Goal: Transaction & Acquisition: Purchase product/service

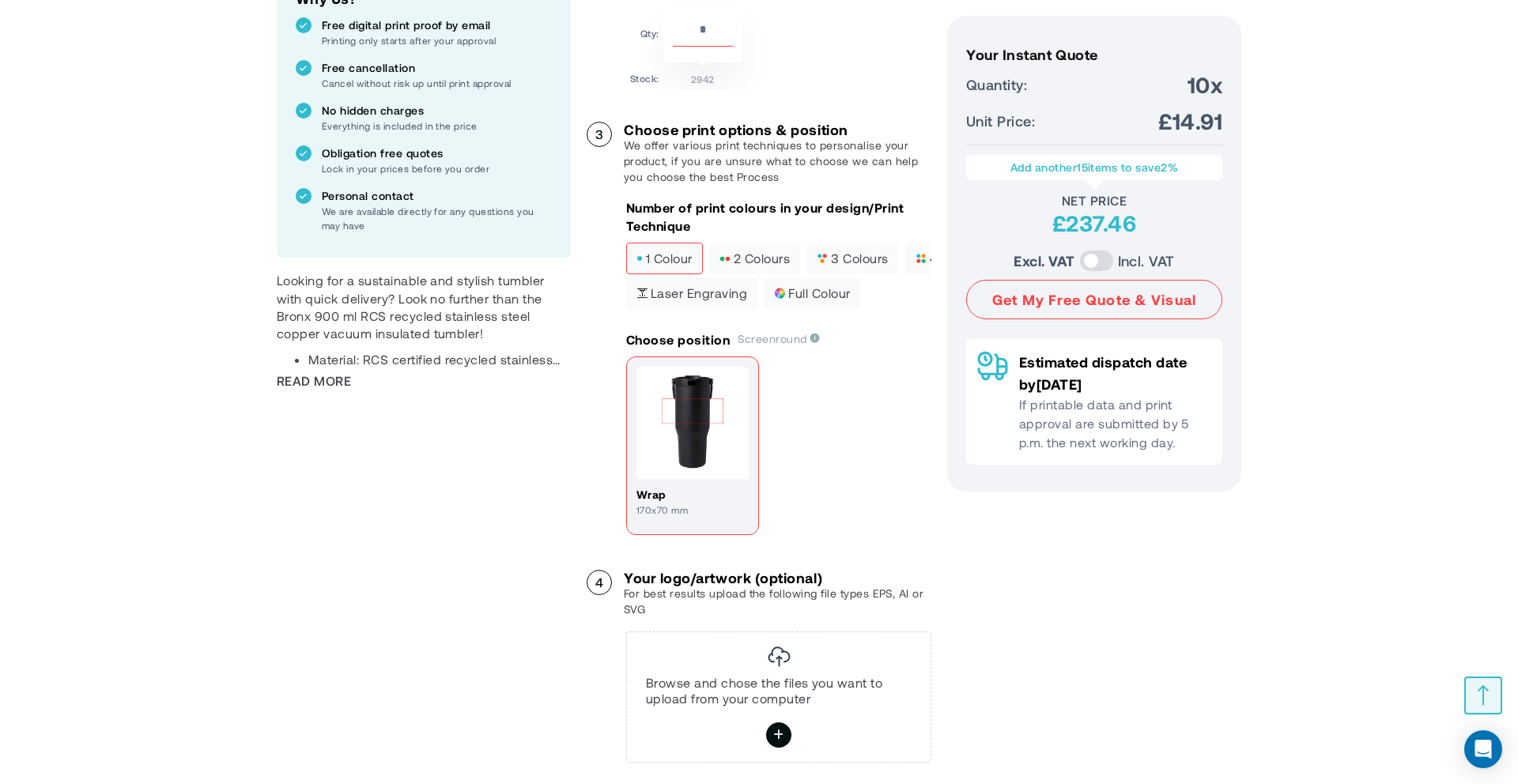
scroll to position [763, 0]
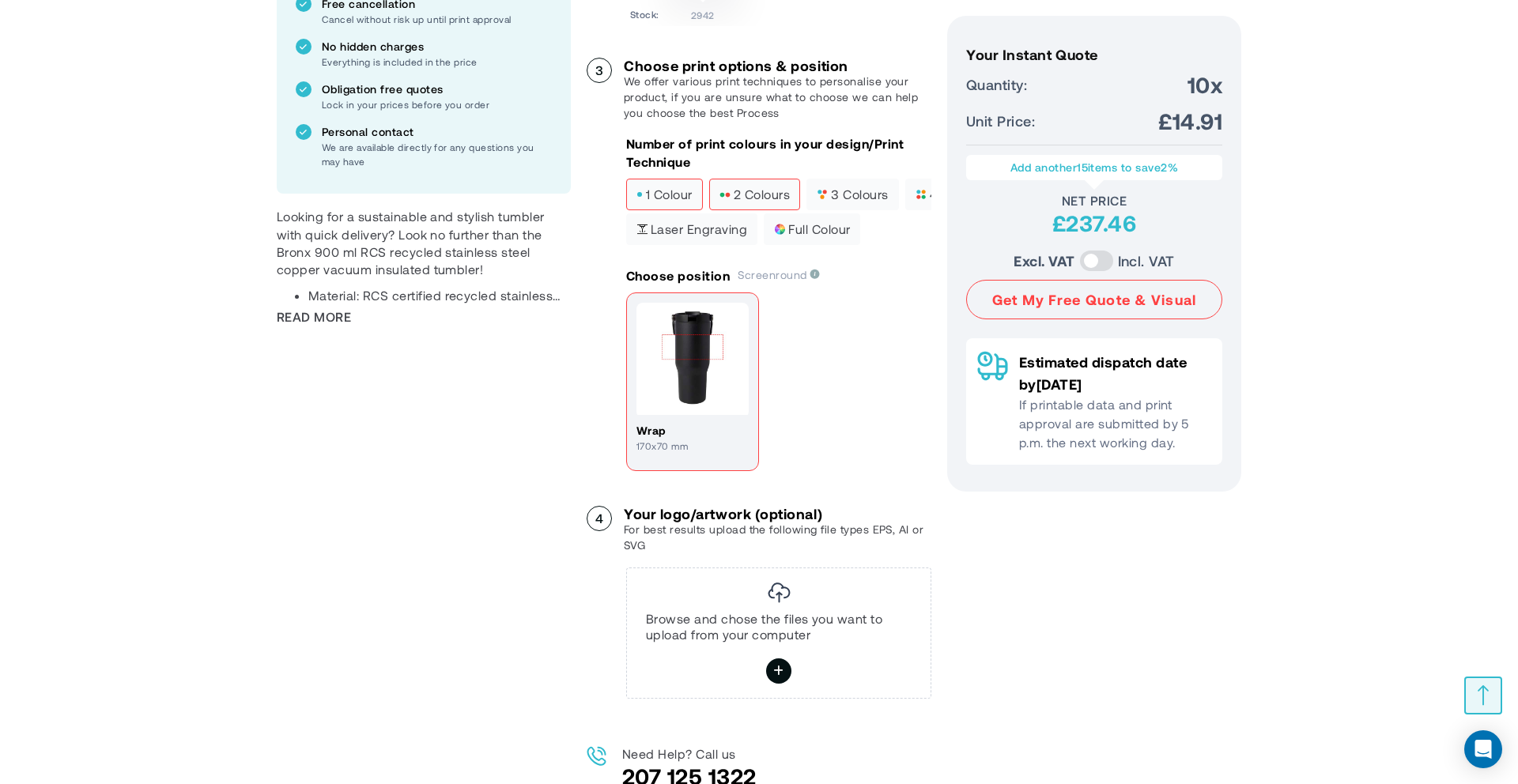
type input "*********"
click at [746, 200] on span "2 colours" at bounding box center [755, 194] width 70 height 11
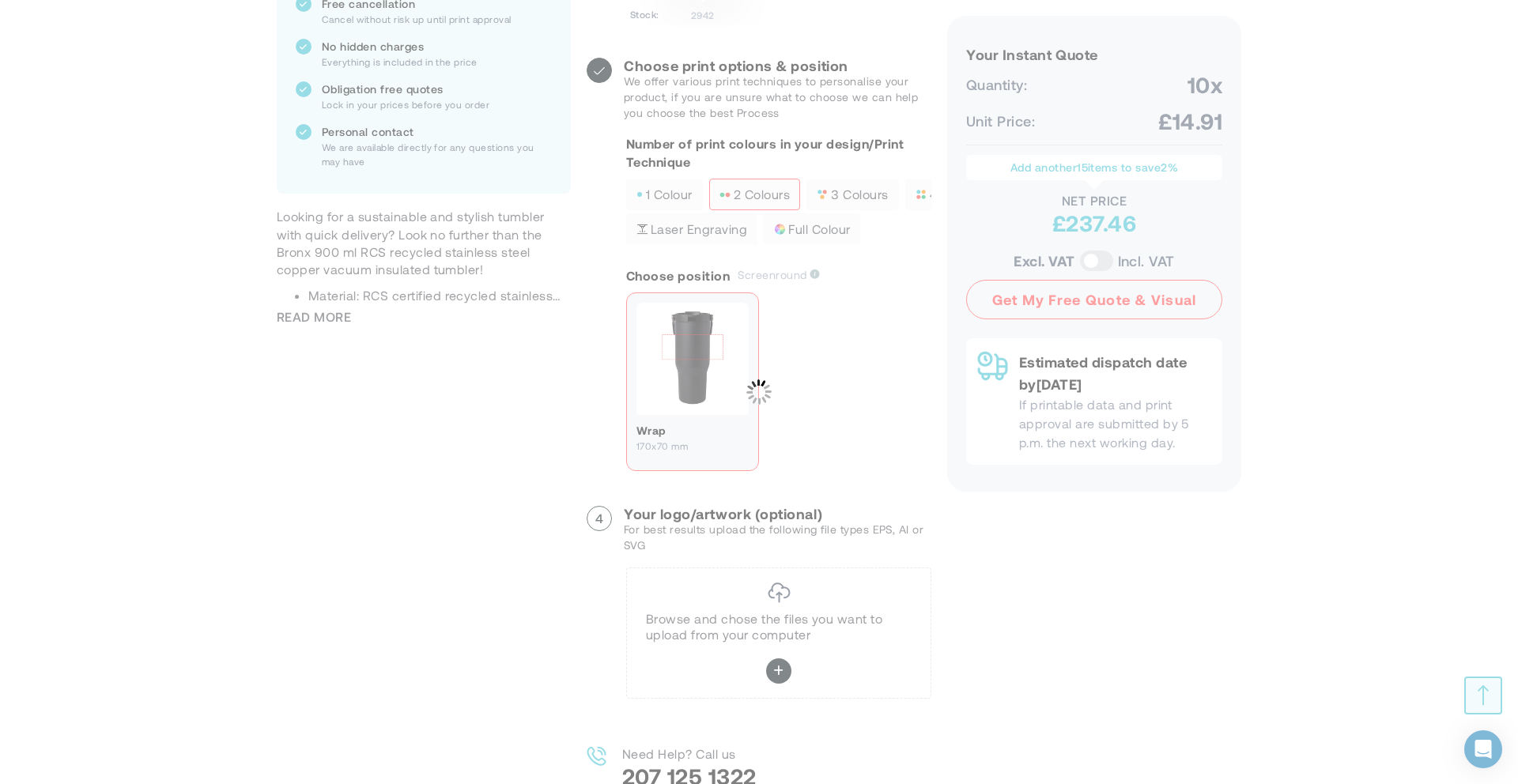
scroll to position [0, 0]
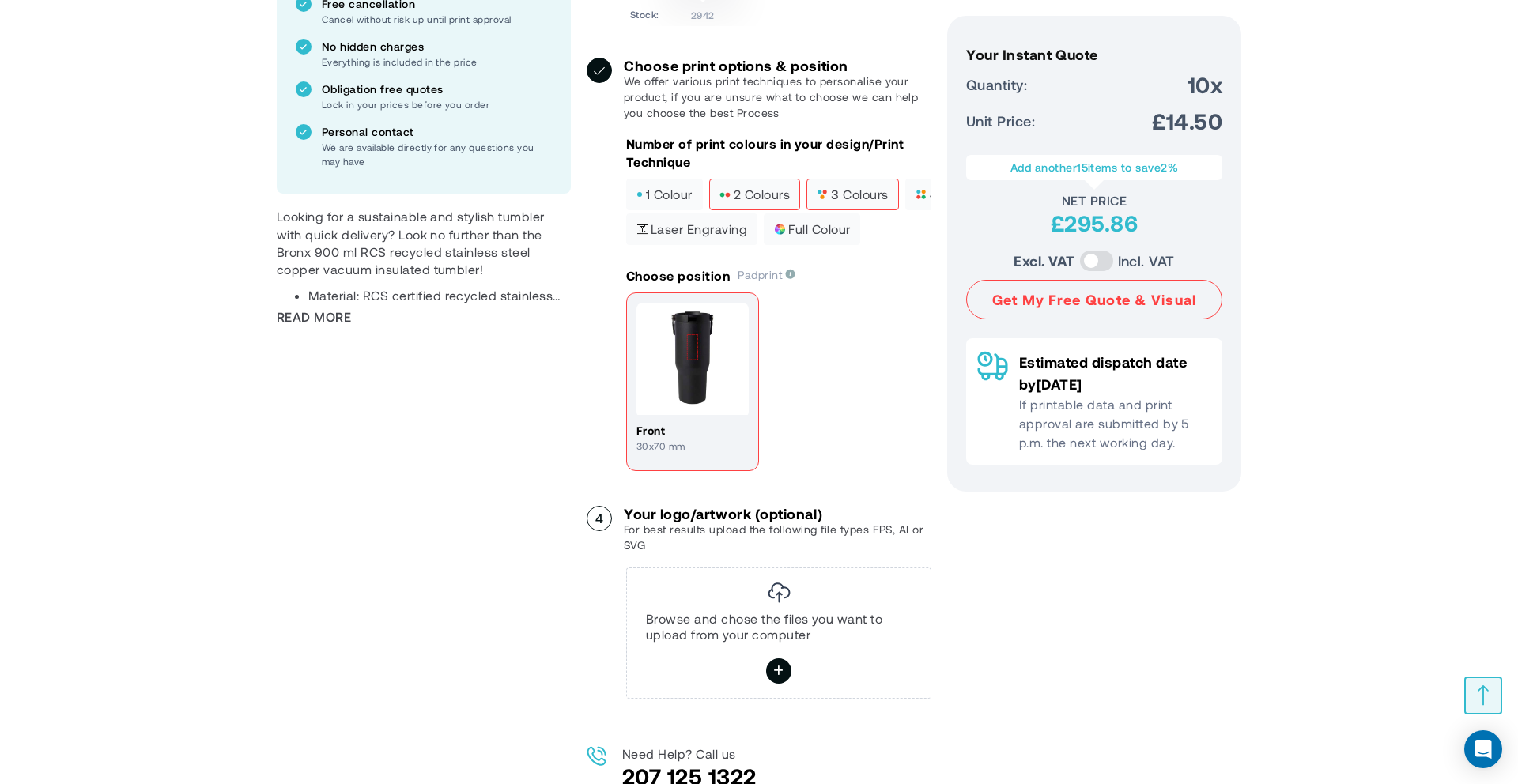
click at [849, 210] on label "3 colours" at bounding box center [852, 194] width 91 height 32
click at [681, 200] on span "1 colour" at bounding box center [664, 194] width 56 height 11
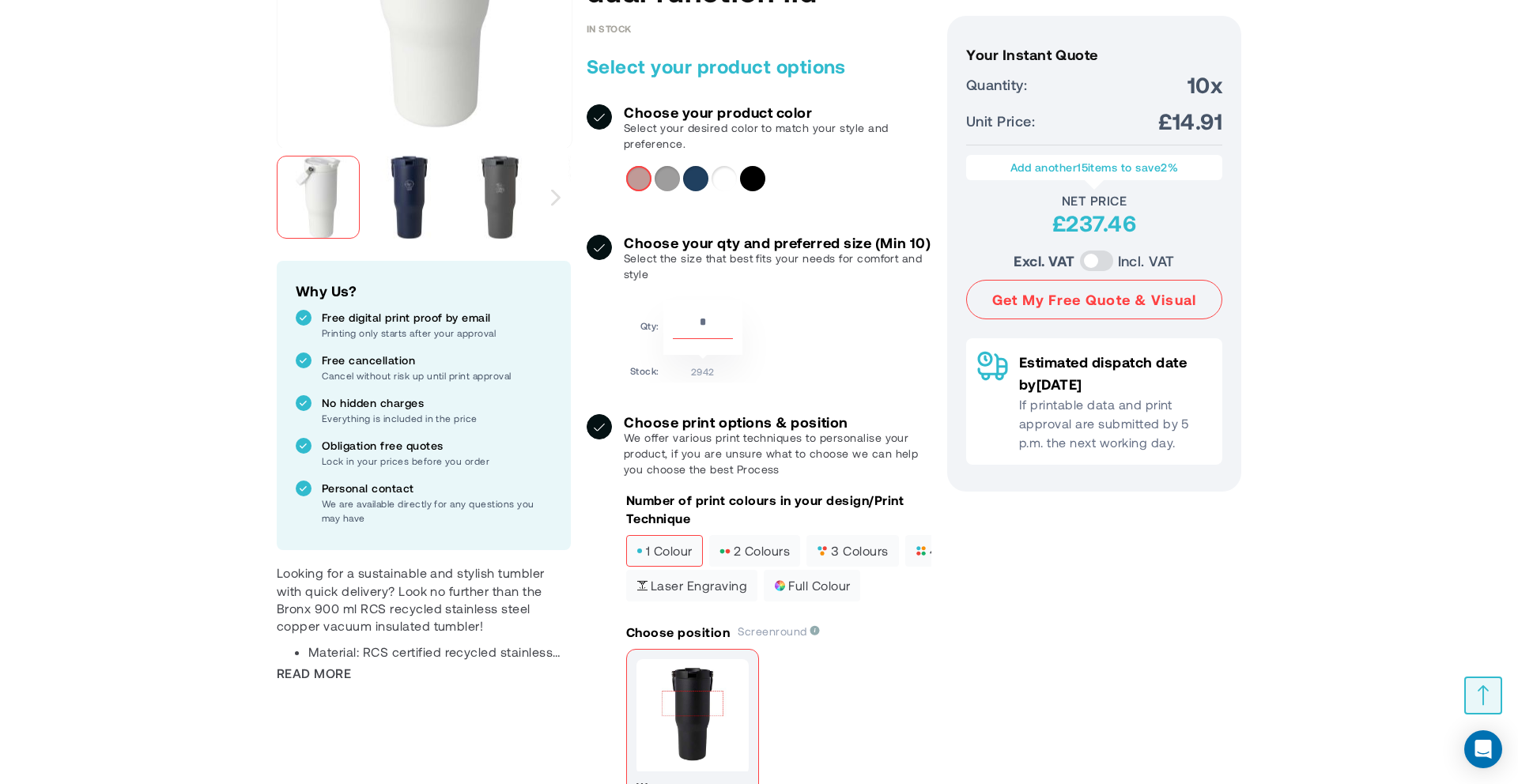
scroll to position [390, 0]
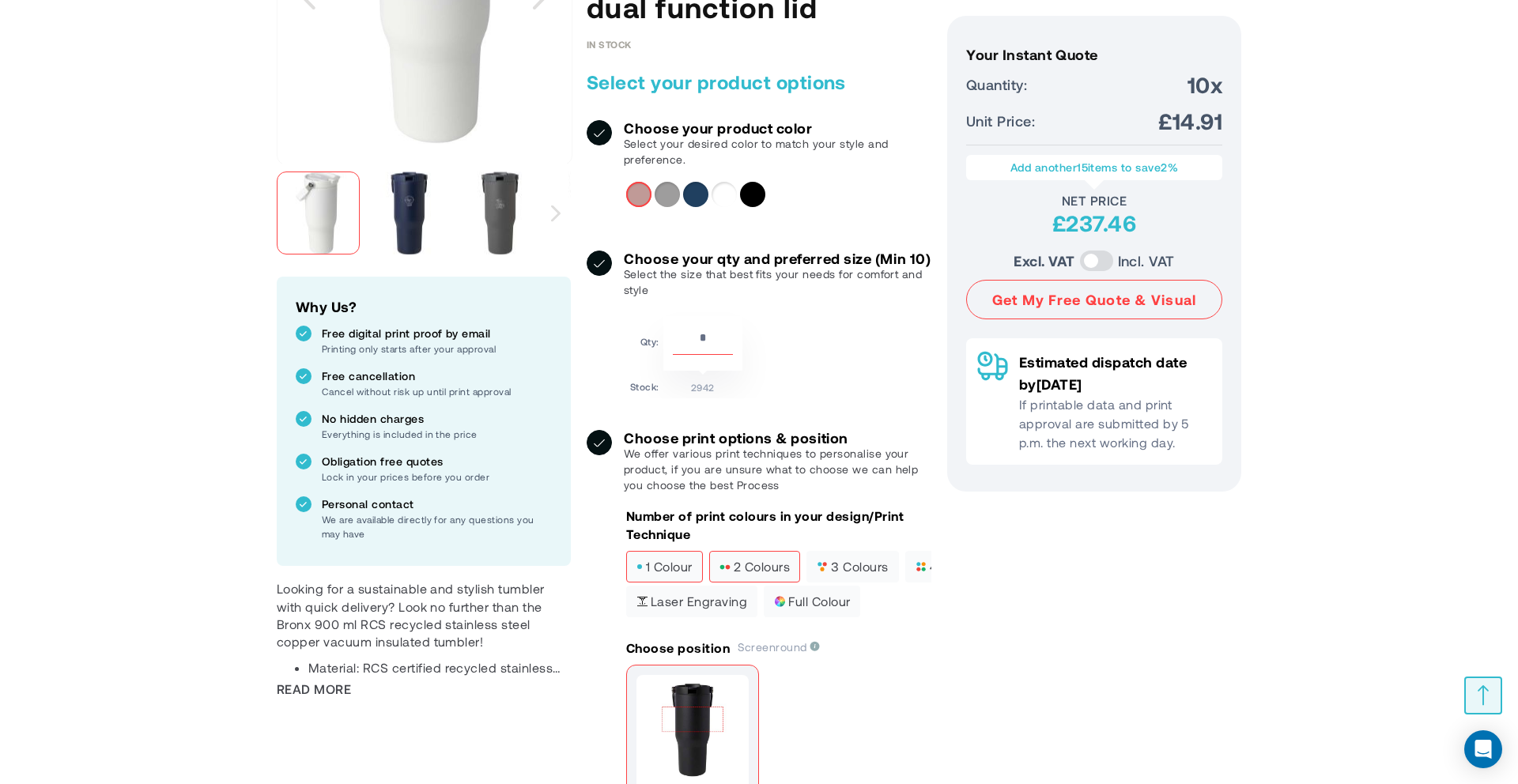
click at [746, 572] on span "2 colours" at bounding box center [755, 566] width 70 height 11
click at [856, 572] on span "3 colours" at bounding box center [852, 566] width 71 height 11
click at [694, 617] on label "Laser engraving" at bounding box center [691, 601] width 132 height 32
click at [808, 607] on span "full colour" at bounding box center [812, 601] width 76 height 11
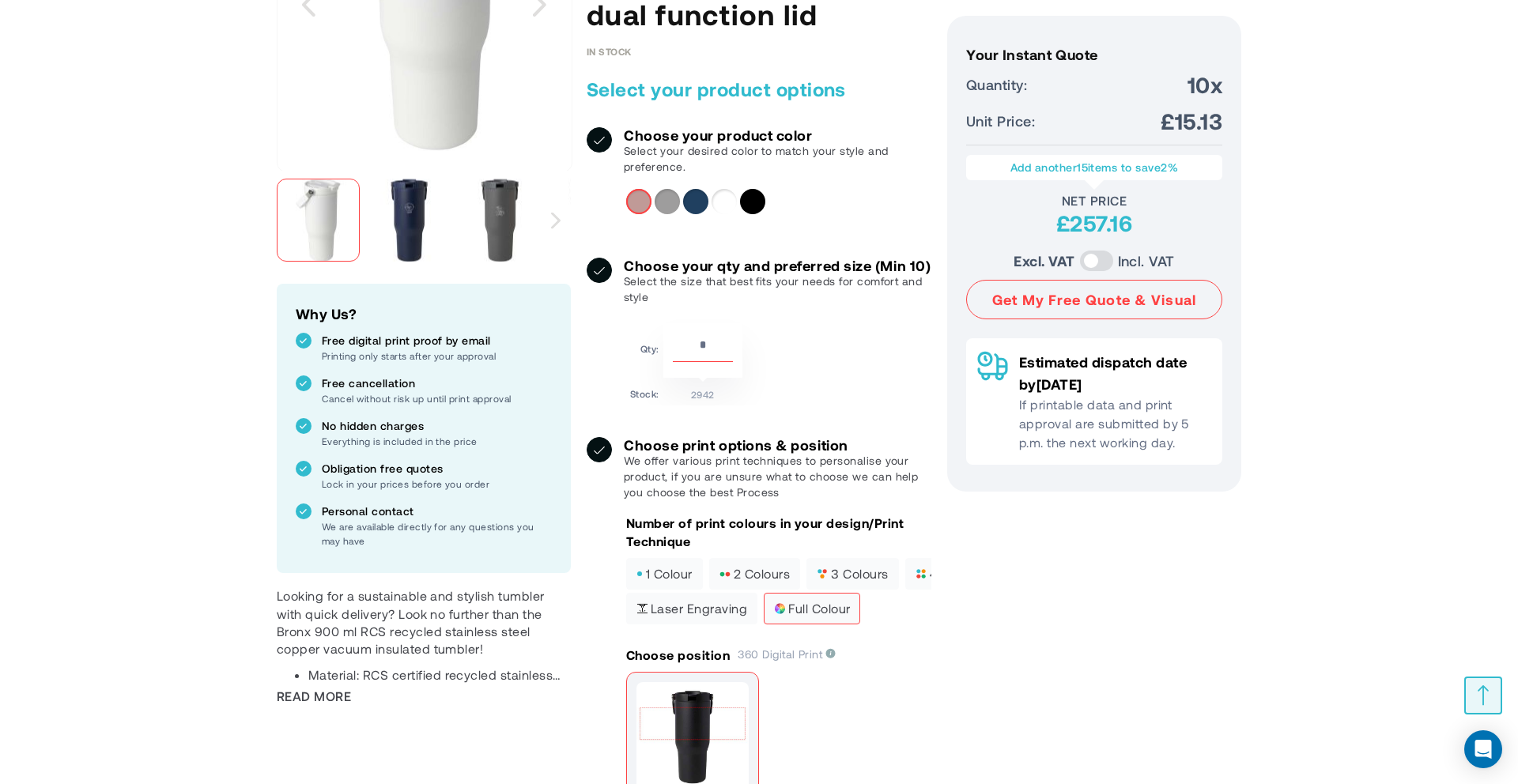
scroll to position [441, 0]
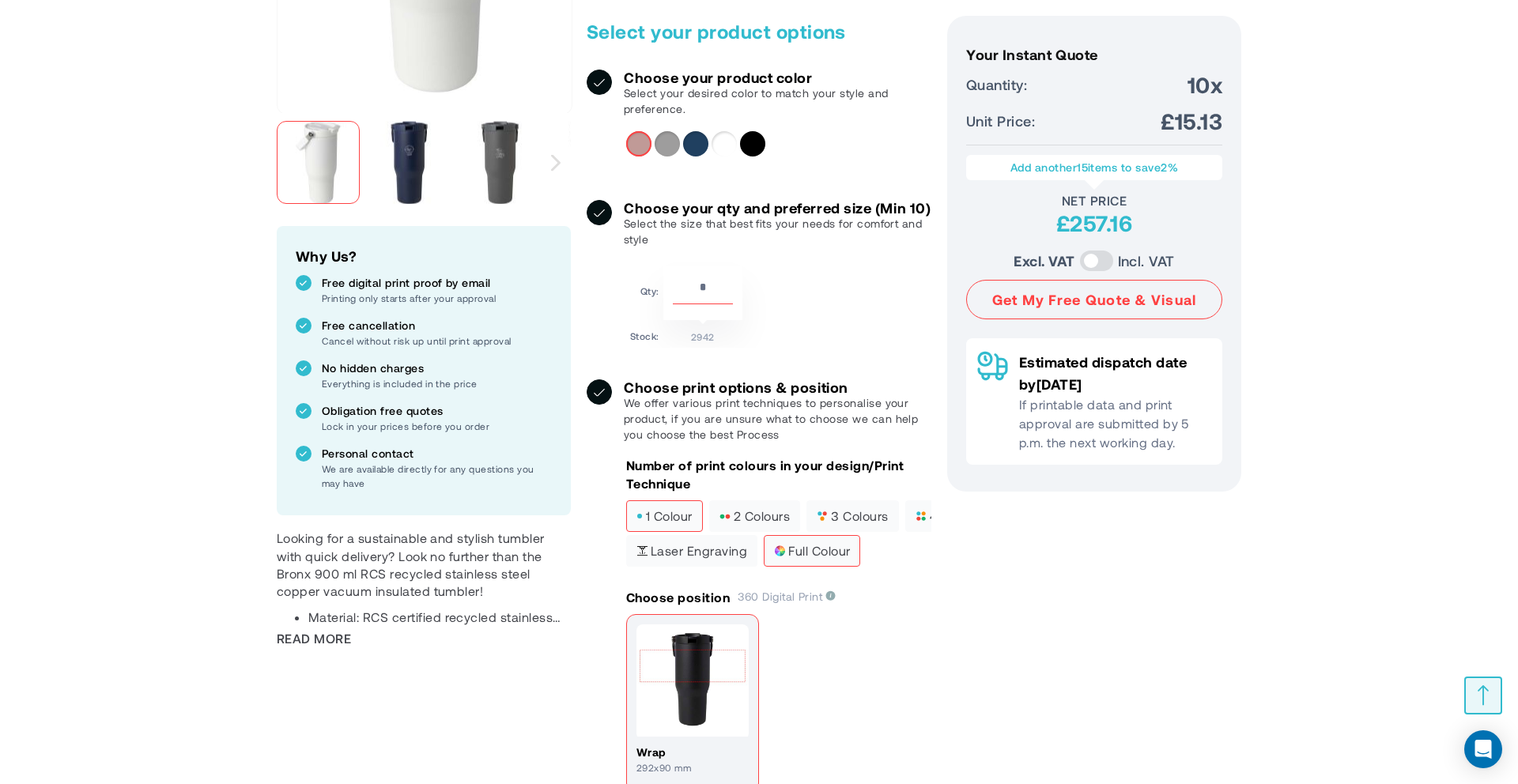
click at [668, 522] on span "1 colour" at bounding box center [664, 516] width 56 height 11
click at [741, 522] on span "2 colours" at bounding box center [755, 516] width 70 height 11
click at [830, 522] on span "3 colours" at bounding box center [852, 516] width 71 height 11
click at [725, 556] on span "Laser engraving" at bounding box center [692, 550] width 111 height 11
click at [798, 556] on span "full colour" at bounding box center [812, 550] width 76 height 11
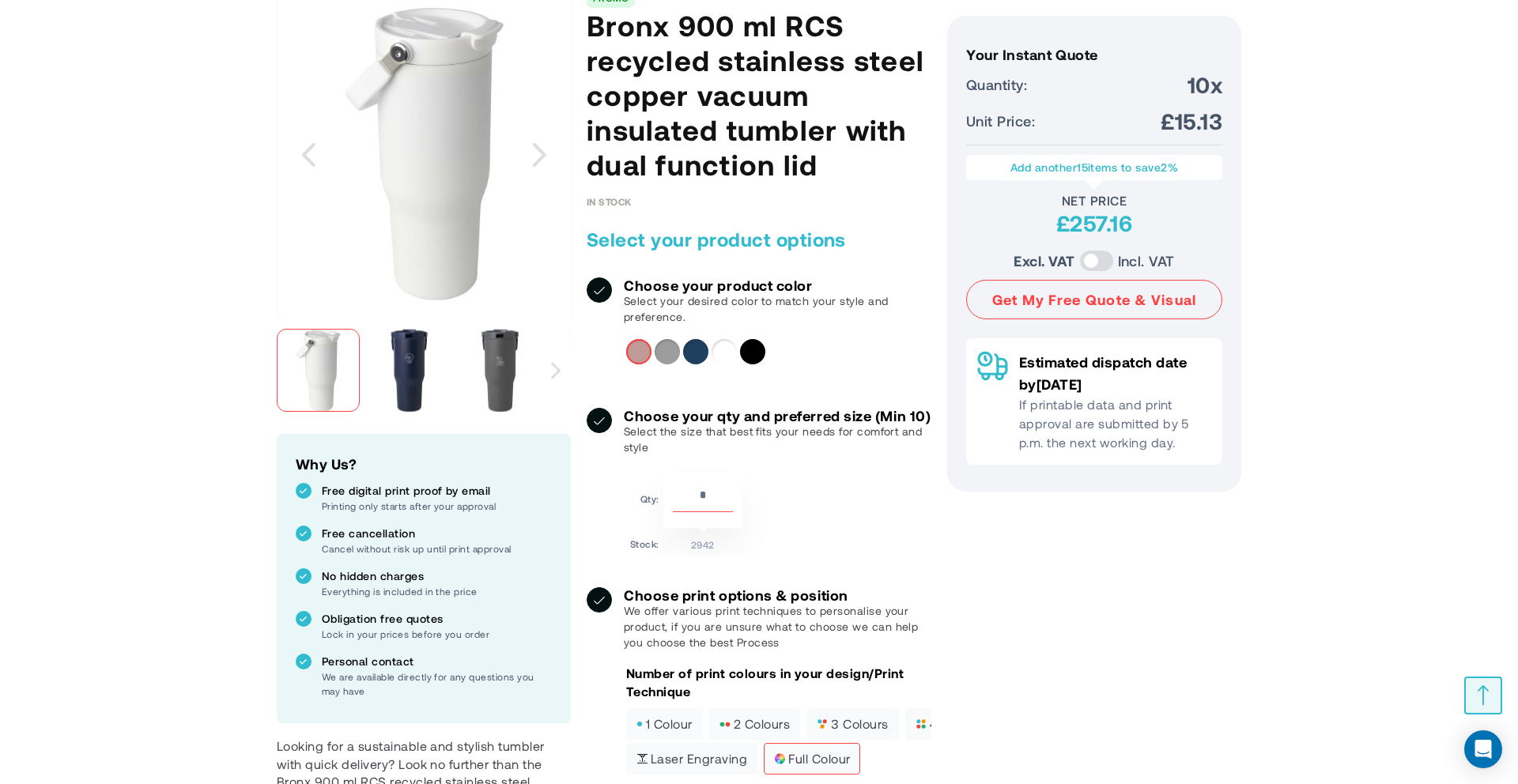
scroll to position [214, 0]
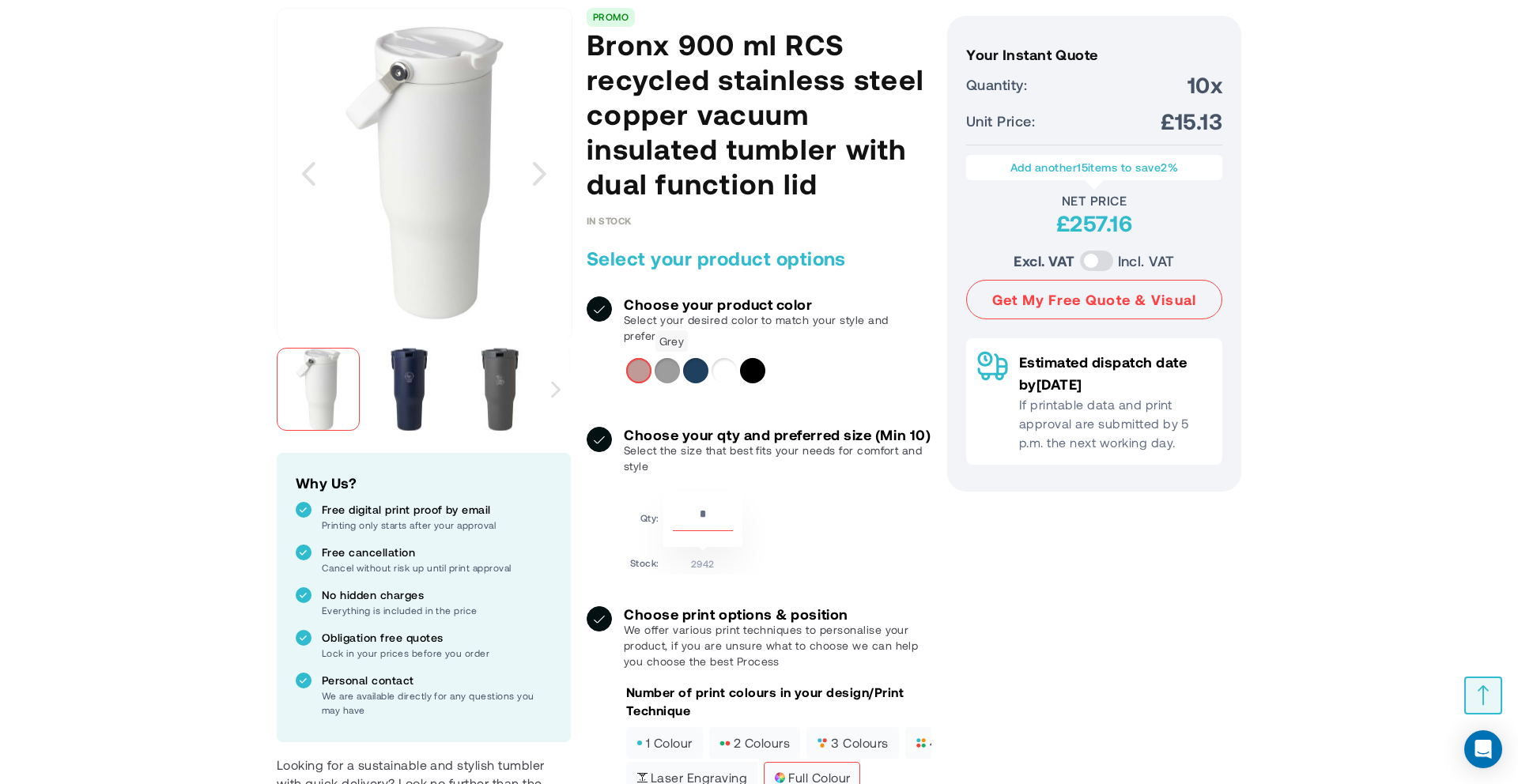
click at [671, 381] on div "Grey" at bounding box center [667, 371] width 25 height 25
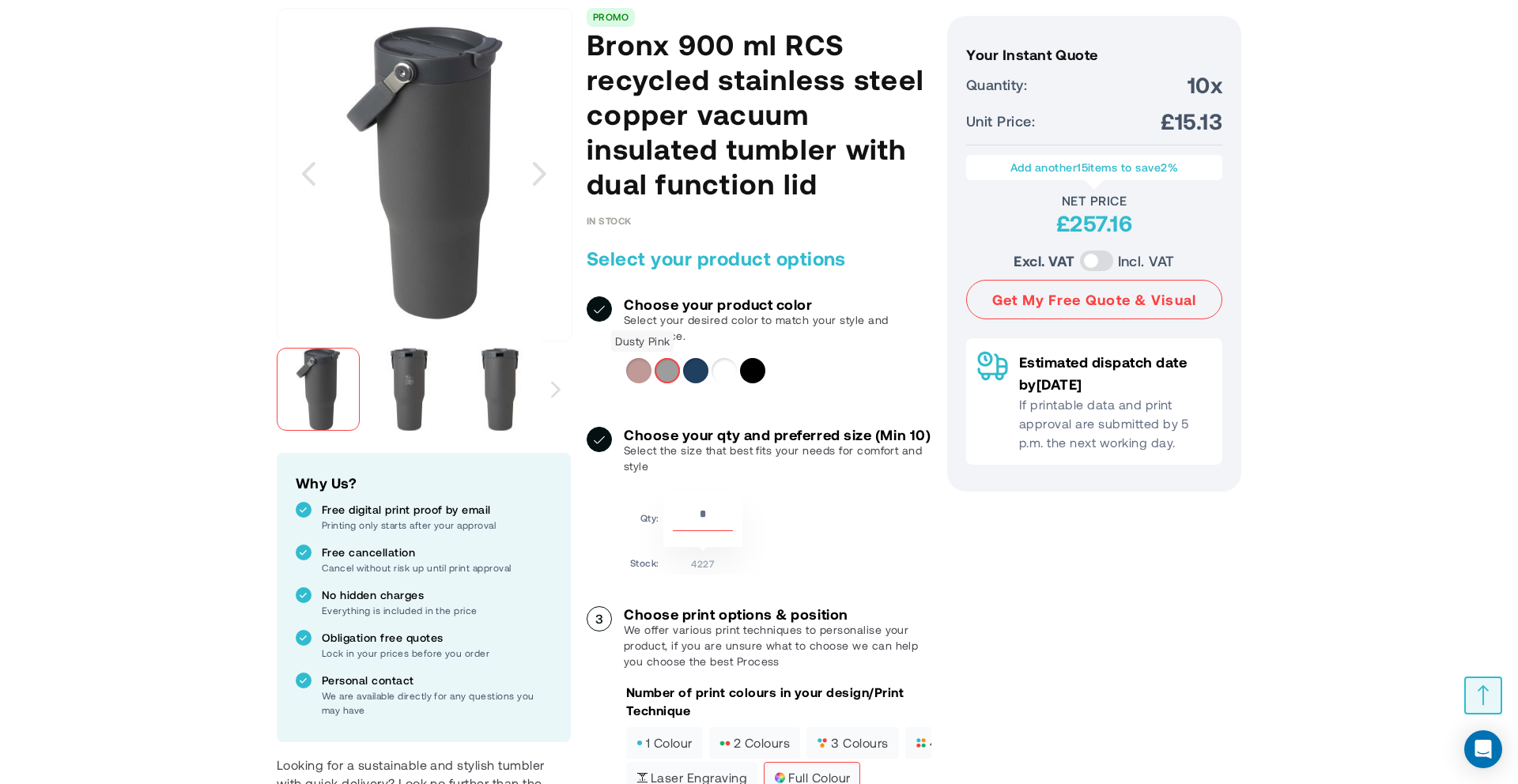
click at [642, 379] on div "Dusty Pink" at bounding box center [638, 371] width 25 height 25
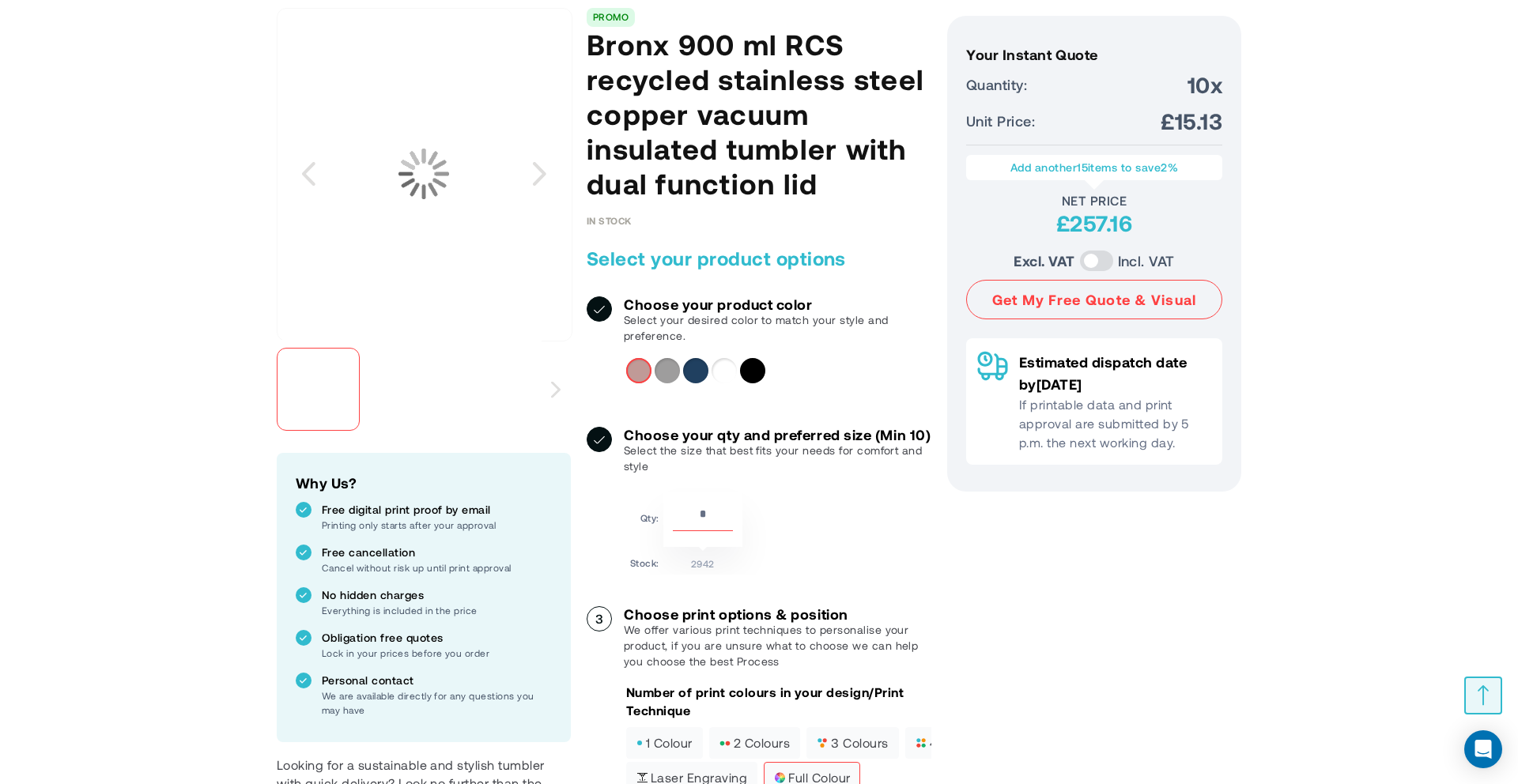
click at [704, 380] on div "Navy" at bounding box center [695, 371] width 25 height 25
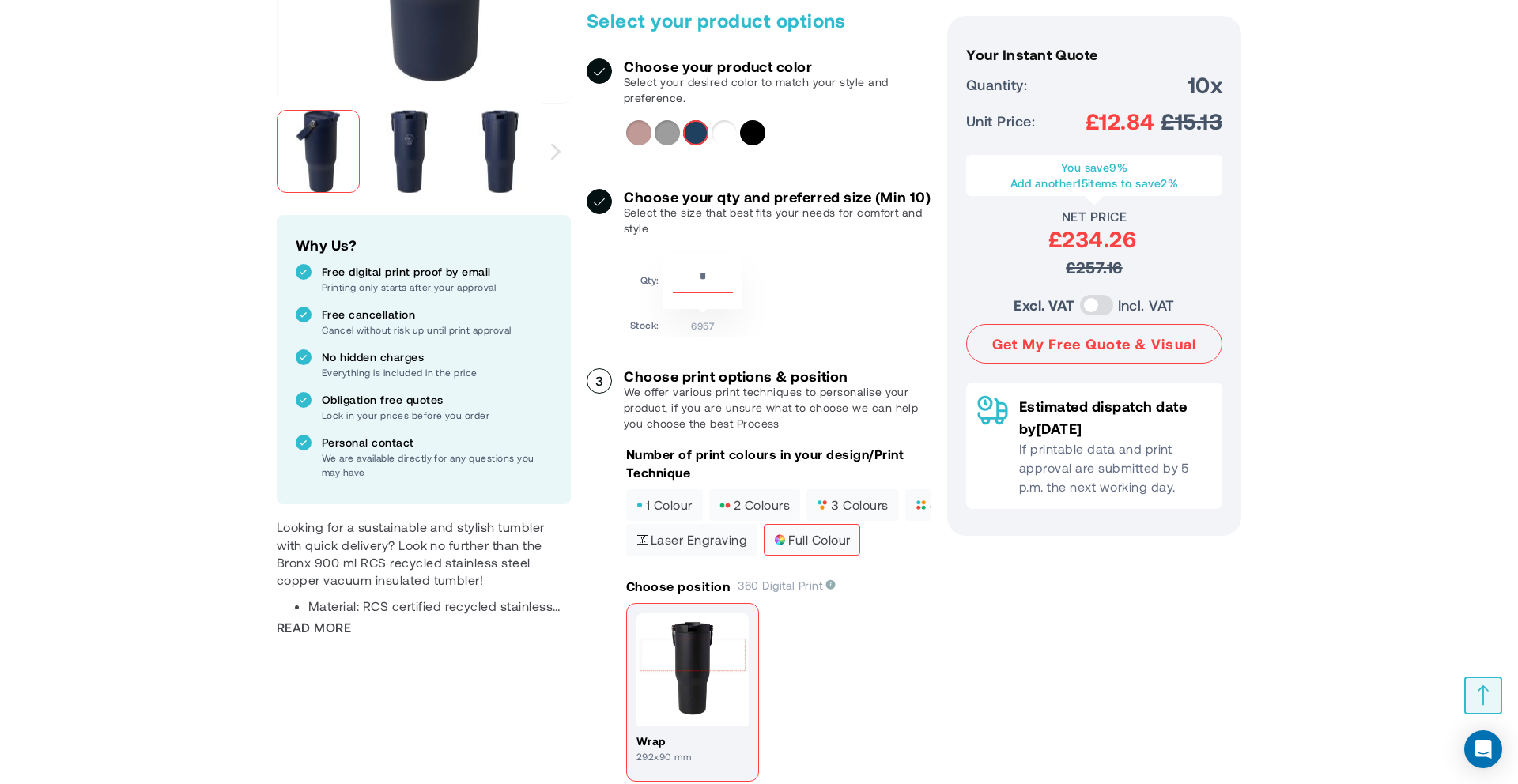
scroll to position [556, 0]
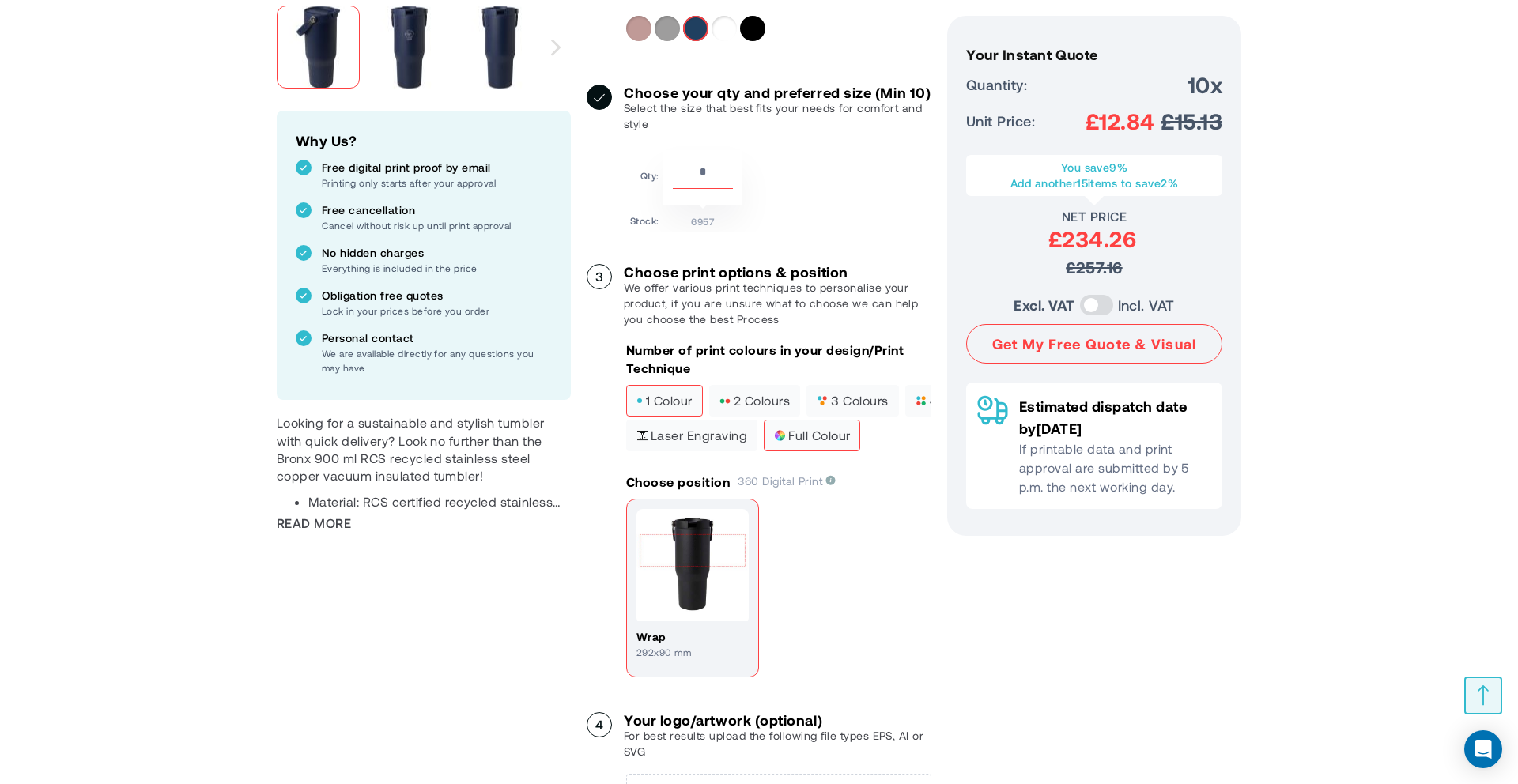
click at [670, 416] on label "1 colour" at bounding box center [664, 401] width 77 height 32
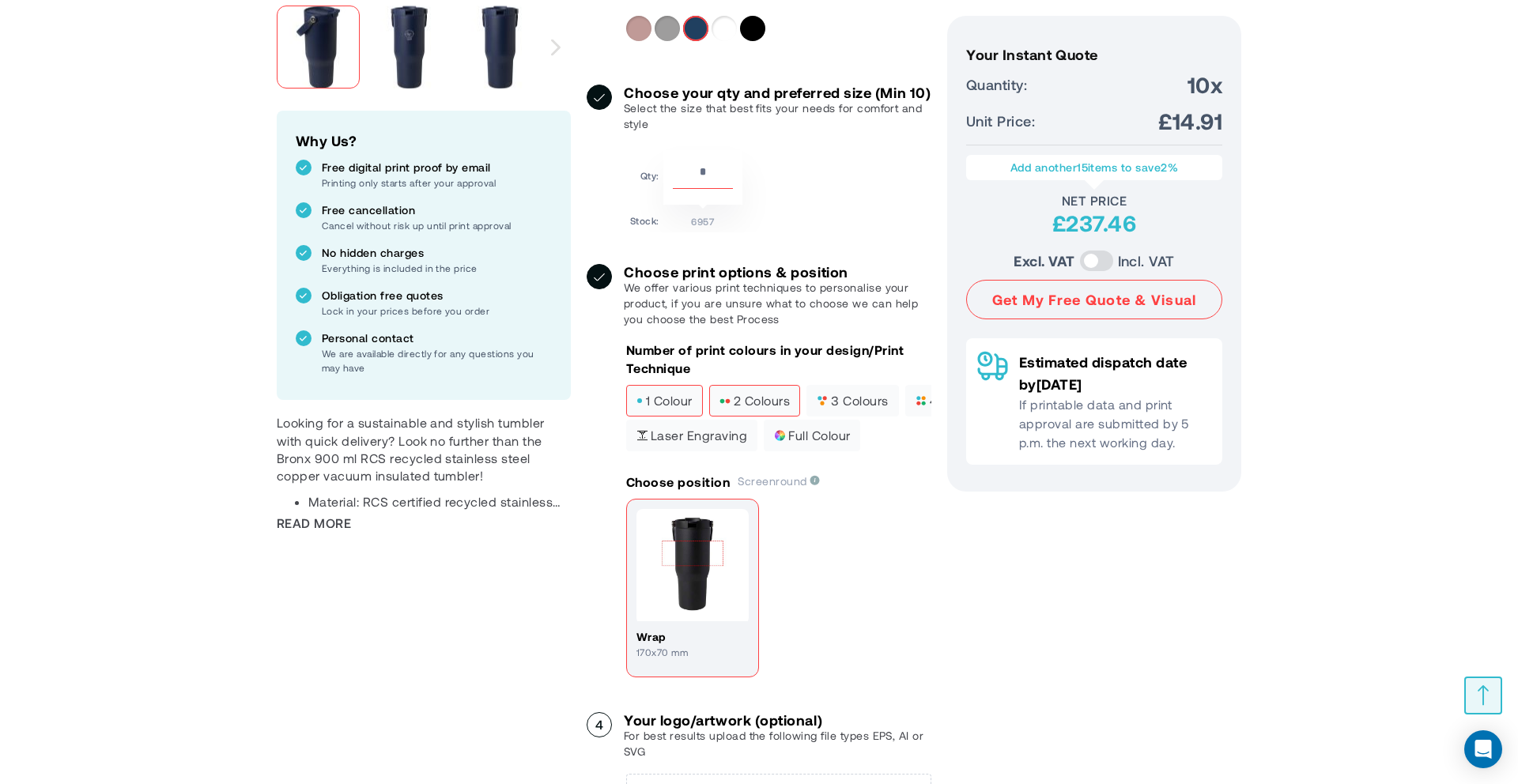
click at [728, 406] on span "2 colours" at bounding box center [755, 400] width 70 height 11
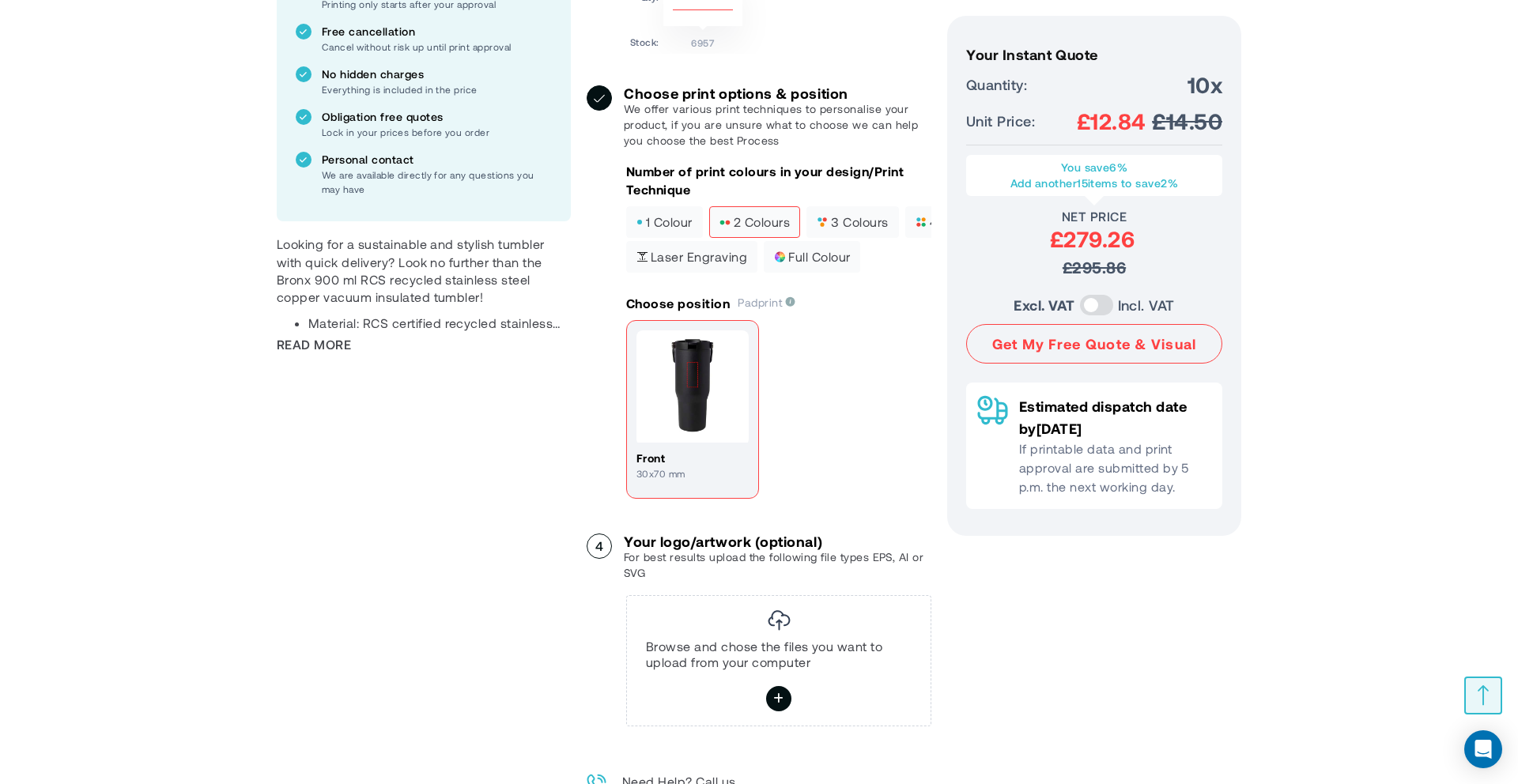
scroll to position [745, 0]
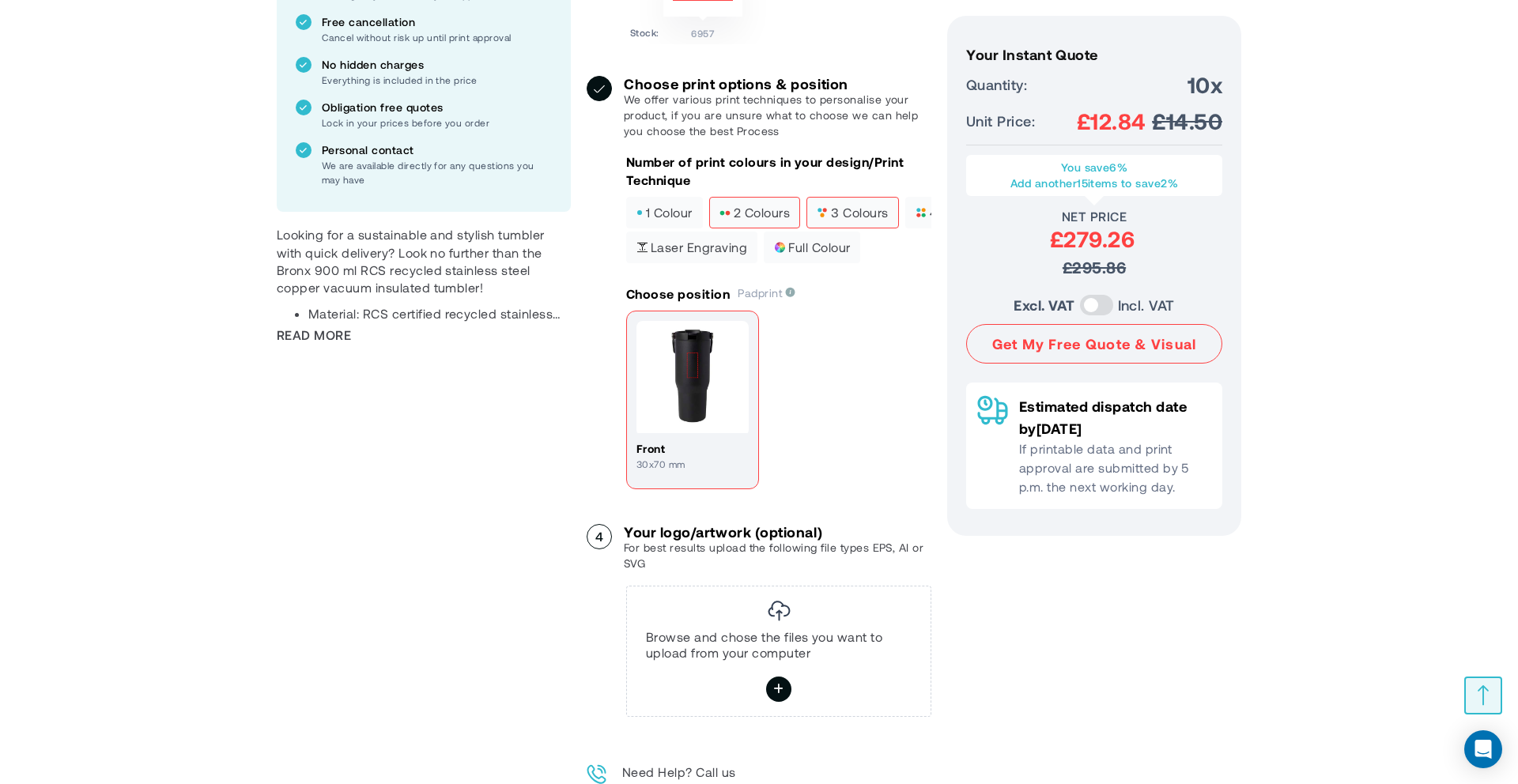
click at [861, 218] on span "3 colours" at bounding box center [852, 212] width 71 height 11
click at [921, 218] on span "4 colours" at bounding box center [951, 212] width 71 height 11
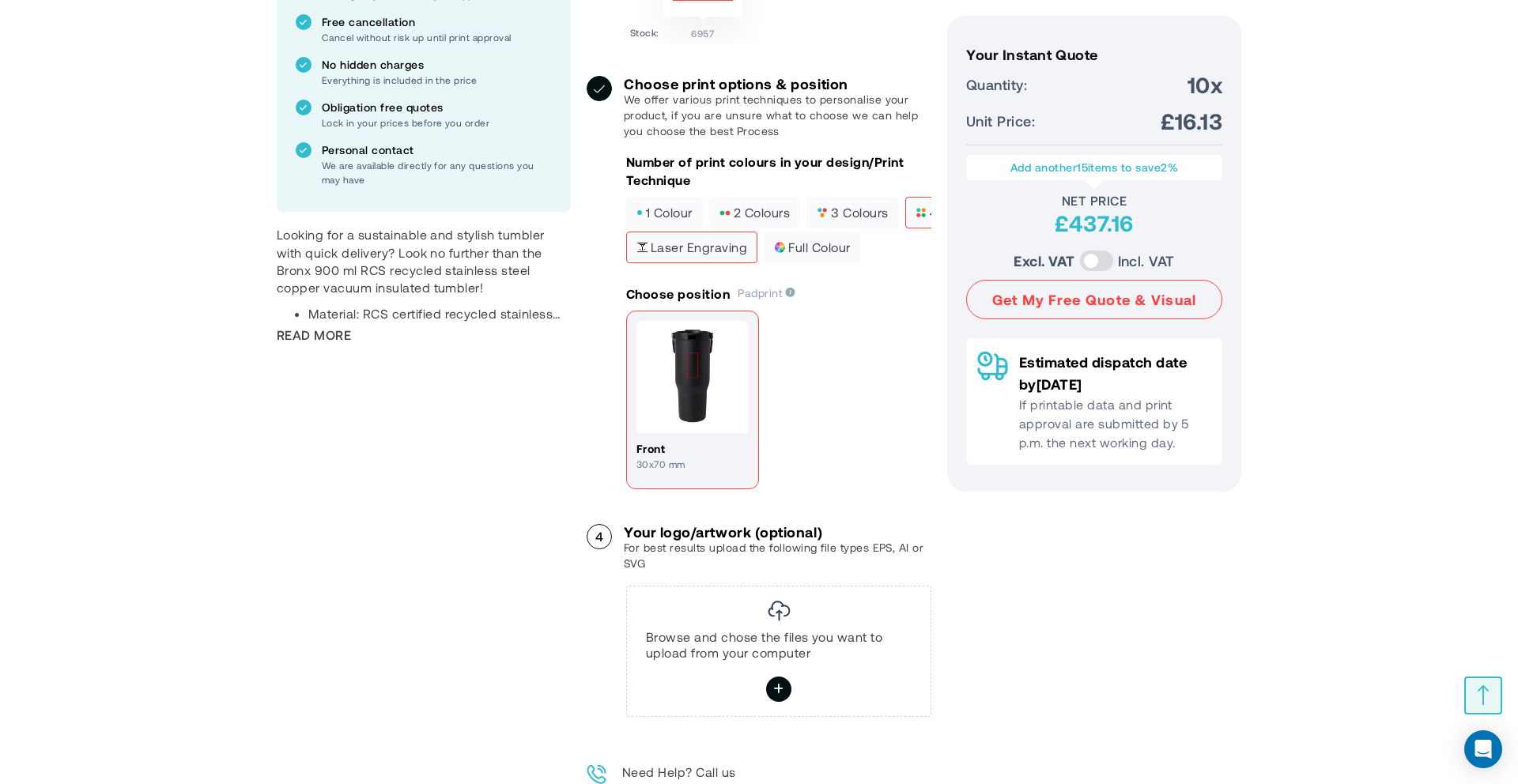
click at [713, 253] on span "Laser engraving" at bounding box center [692, 247] width 111 height 11
click at [854, 263] on label "full colour" at bounding box center [812, 248] width 96 height 32
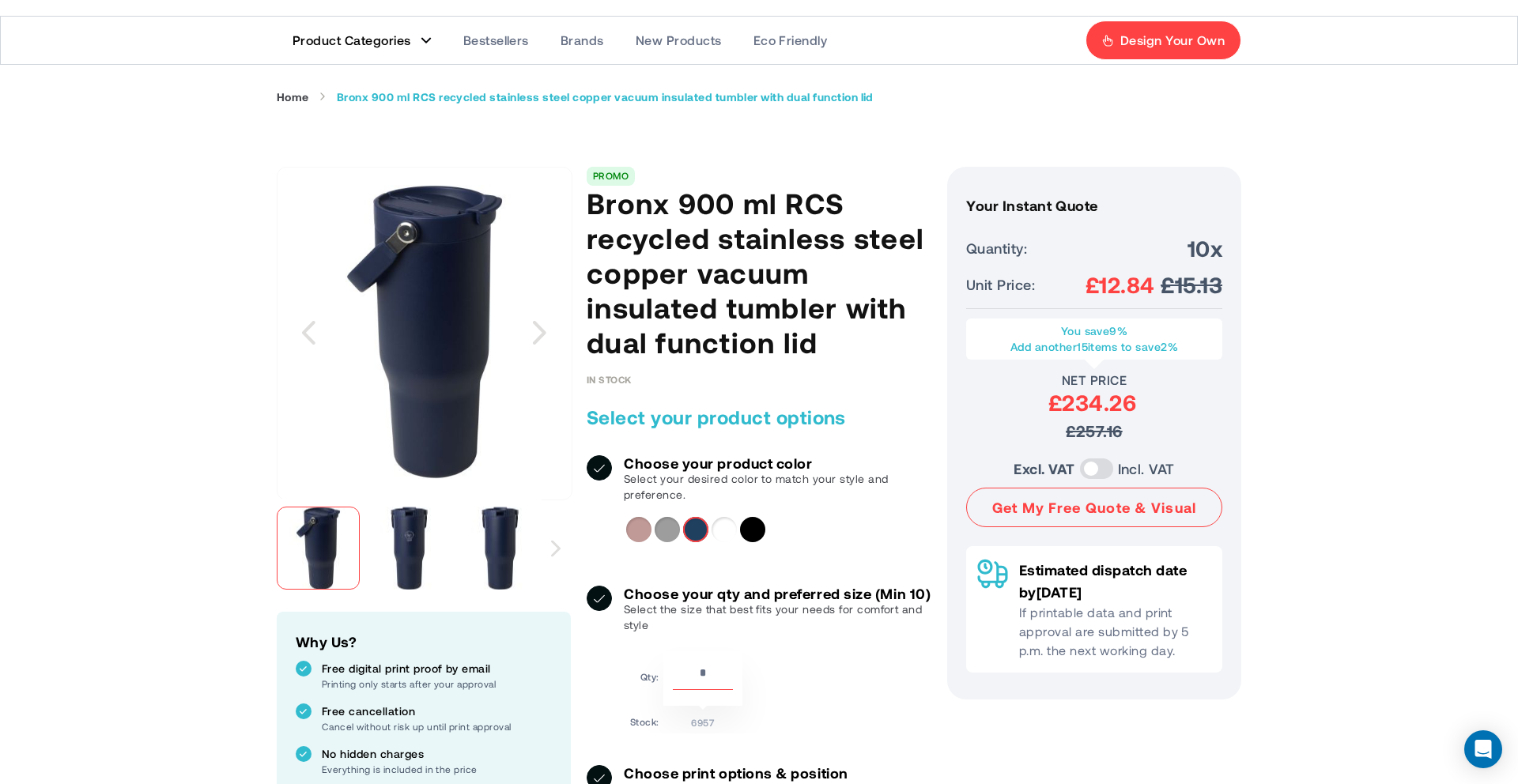
scroll to position [0, 0]
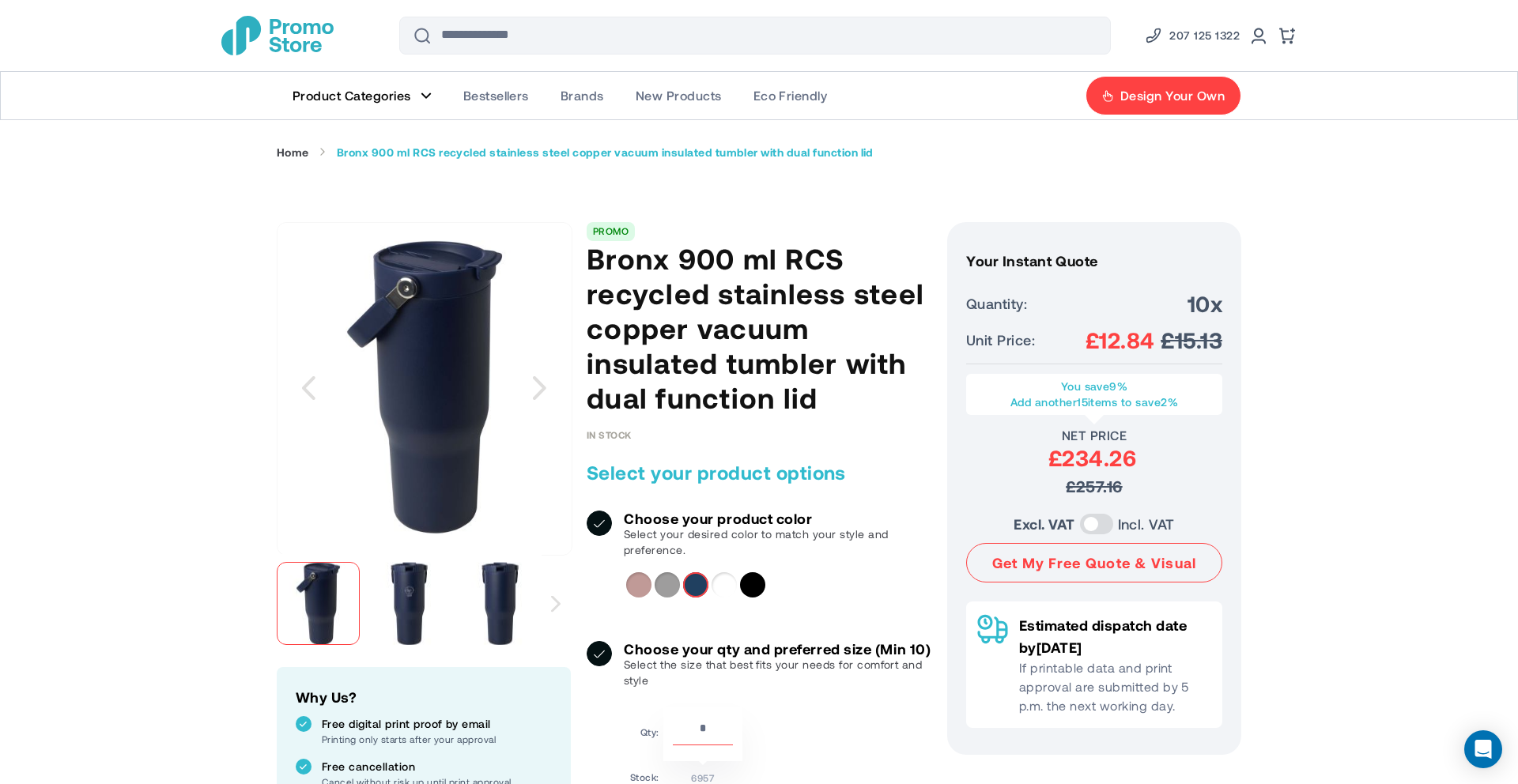
click at [725, 573] on div "White" at bounding box center [724, 585] width 25 height 25
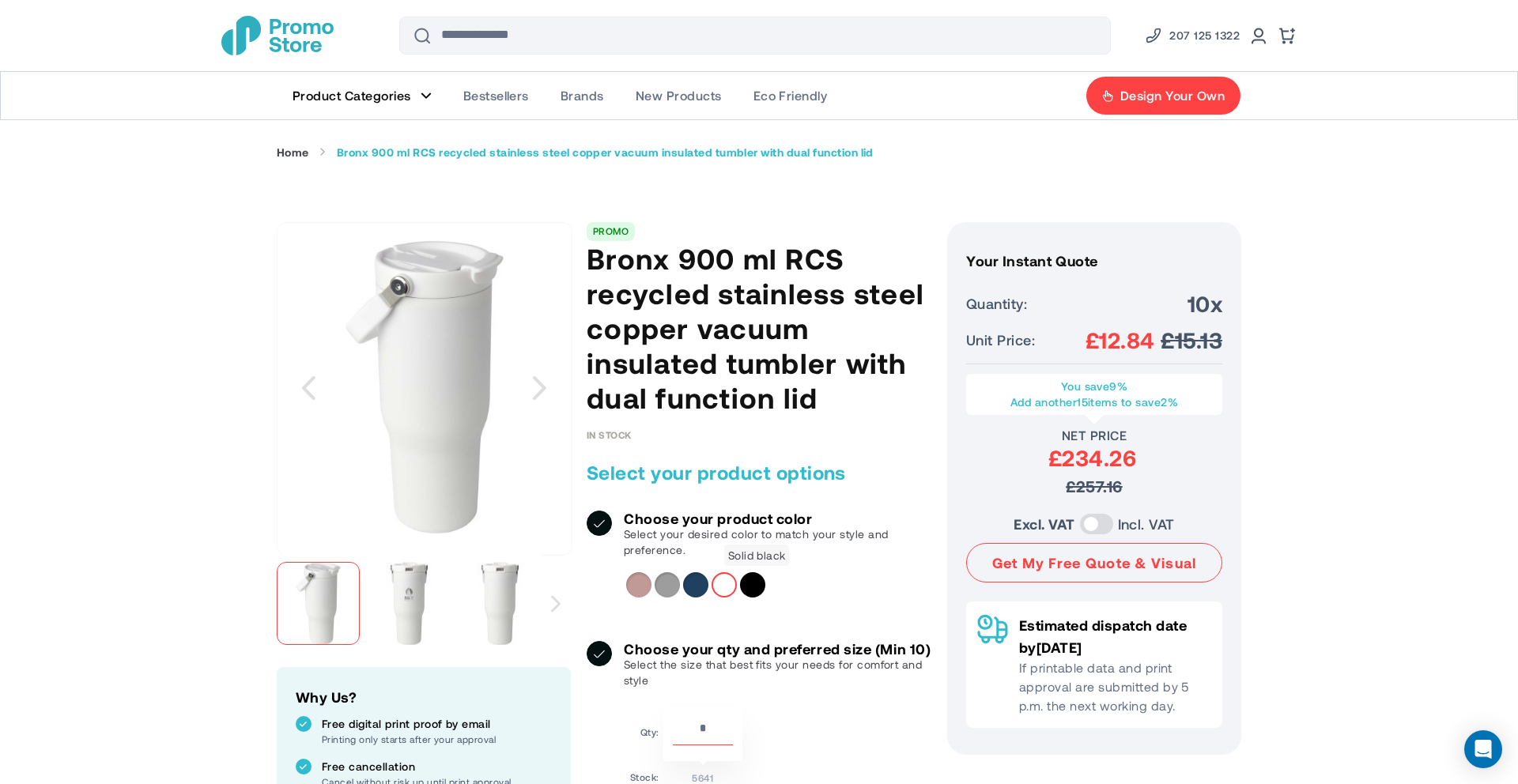
click at [761, 582] on div "Solid black" at bounding box center [752, 585] width 25 height 25
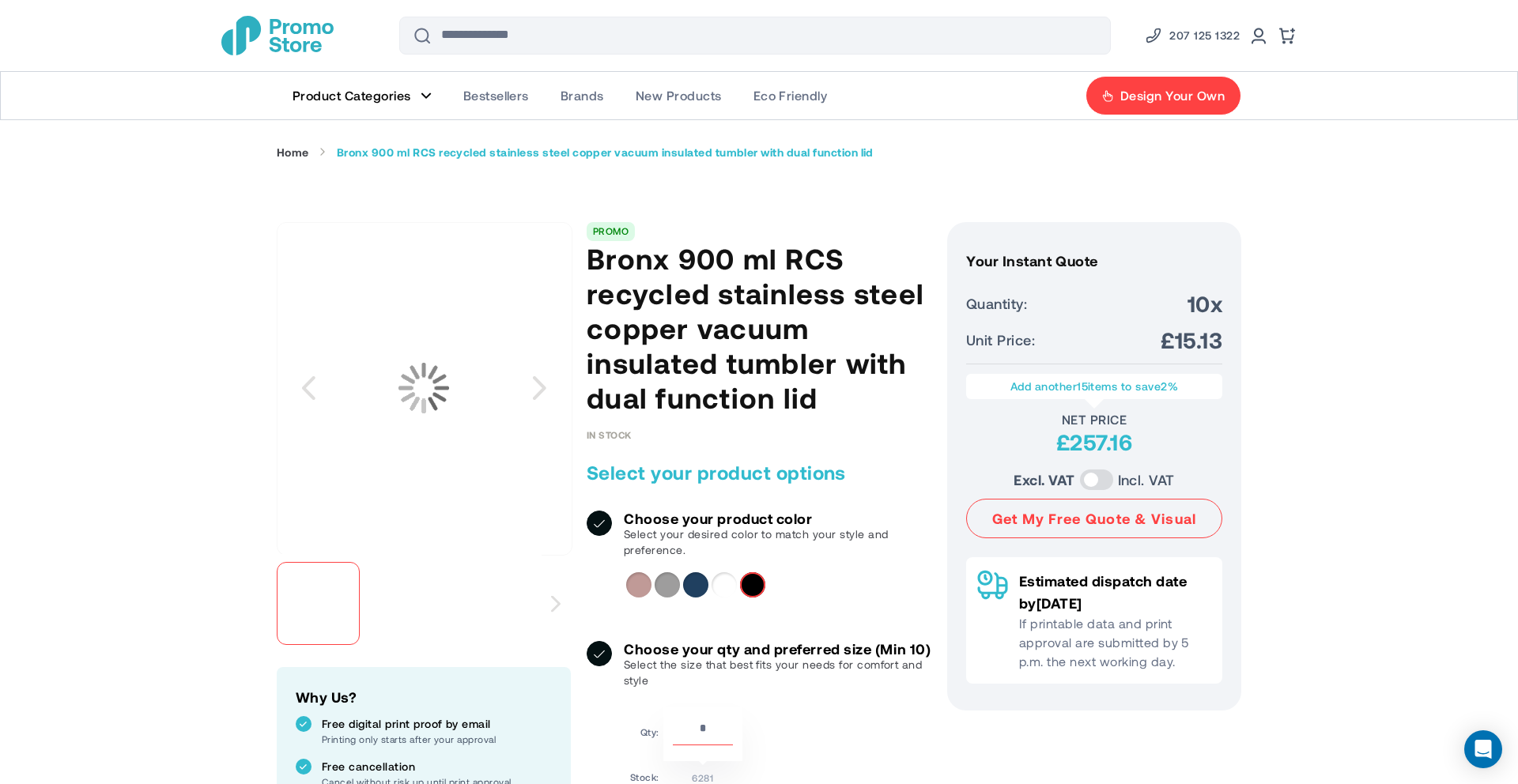
click at [736, 587] on div "White" at bounding box center [724, 585] width 25 height 25
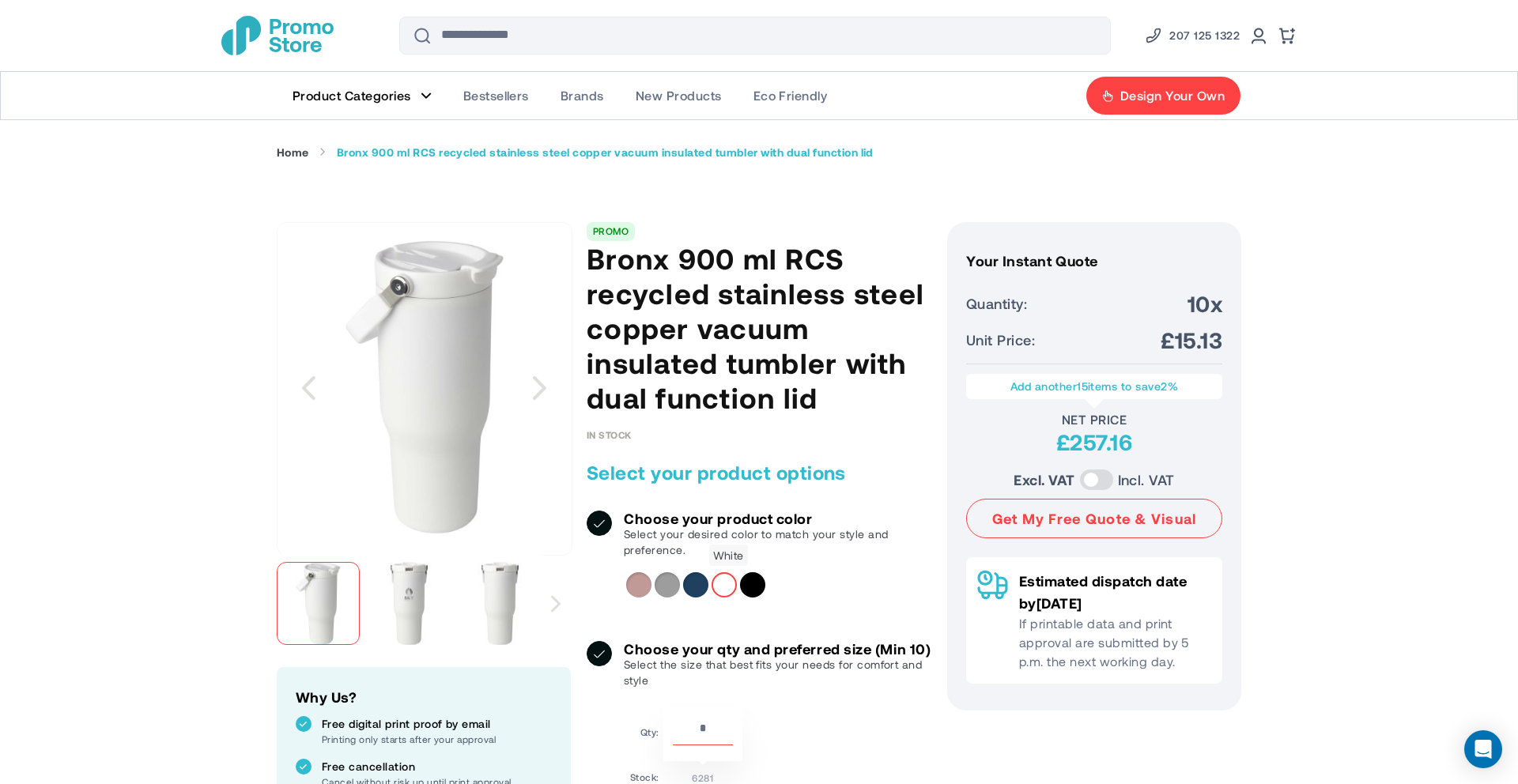
click at [719, 590] on div "White" at bounding box center [724, 585] width 25 height 25
click at [682, 592] on div at bounding box center [774, 585] width 297 height 25
click at [696, 586] on div "Navy" at bounding box center [695, 585] width 25 height 25
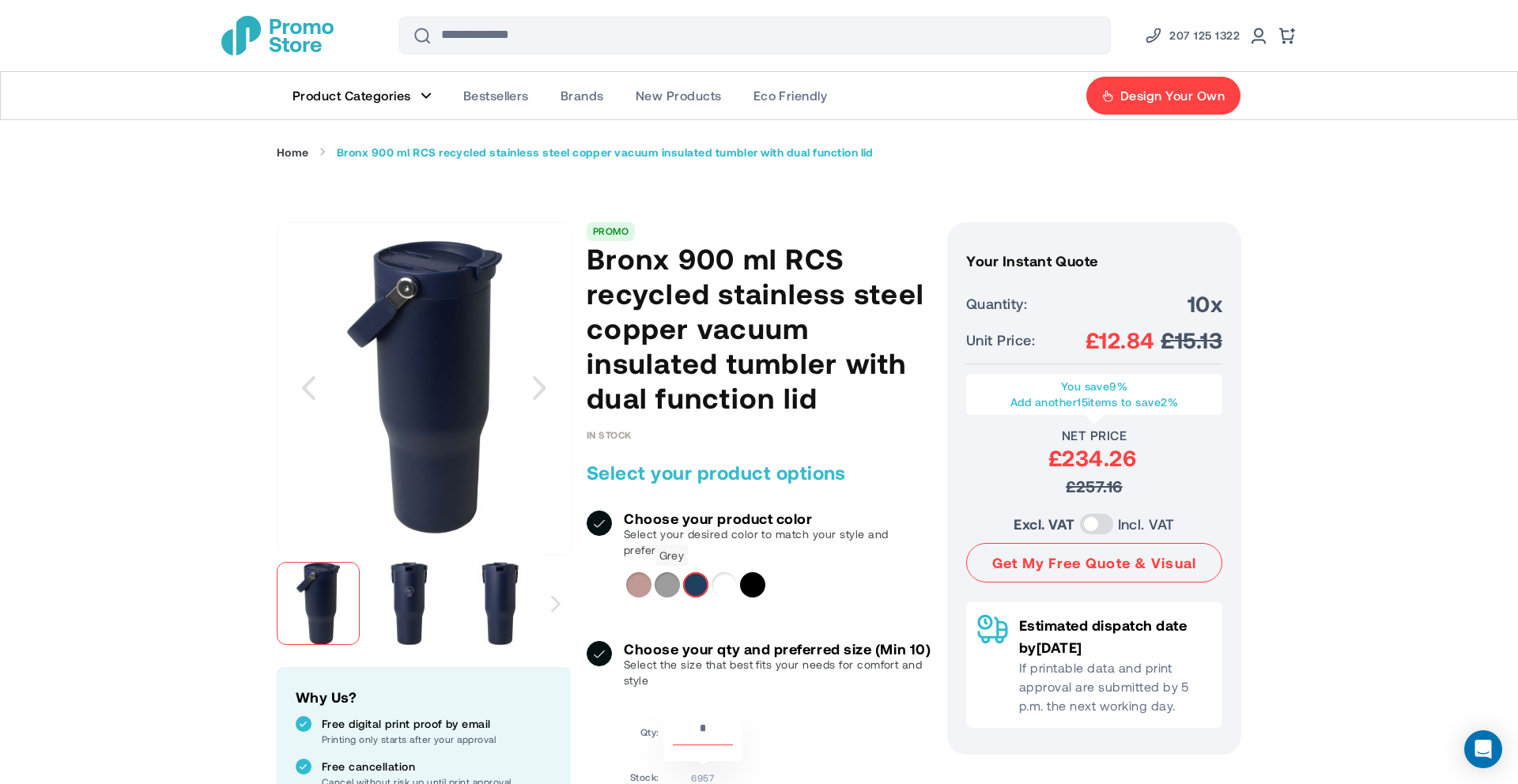
click at [654, 586] on div "Grey" at bounding box center [667, 585] width 25 height 25
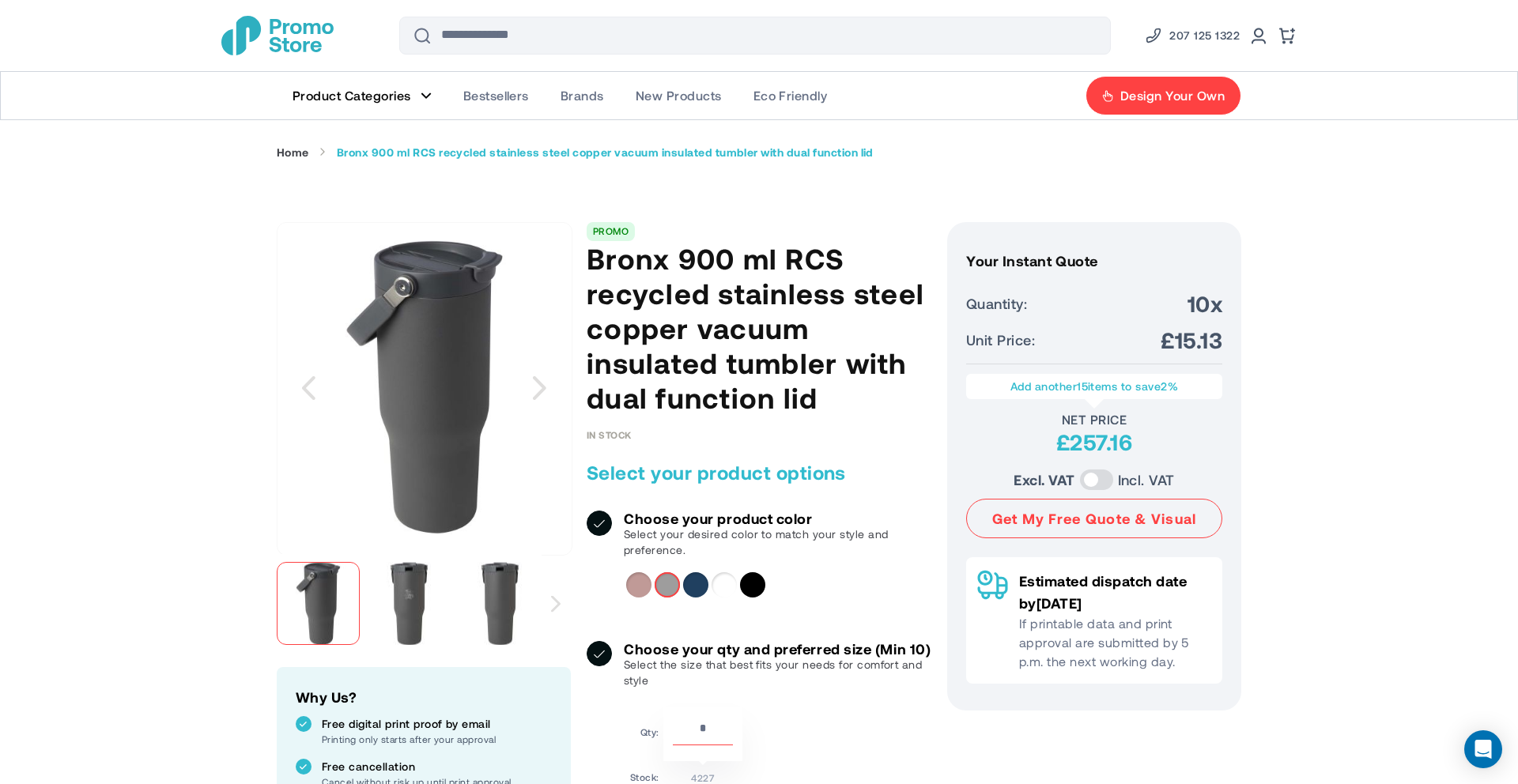
click at [648, 590] on div "Dusty Pink" at bounding box center [638, 585] width 25 height 25
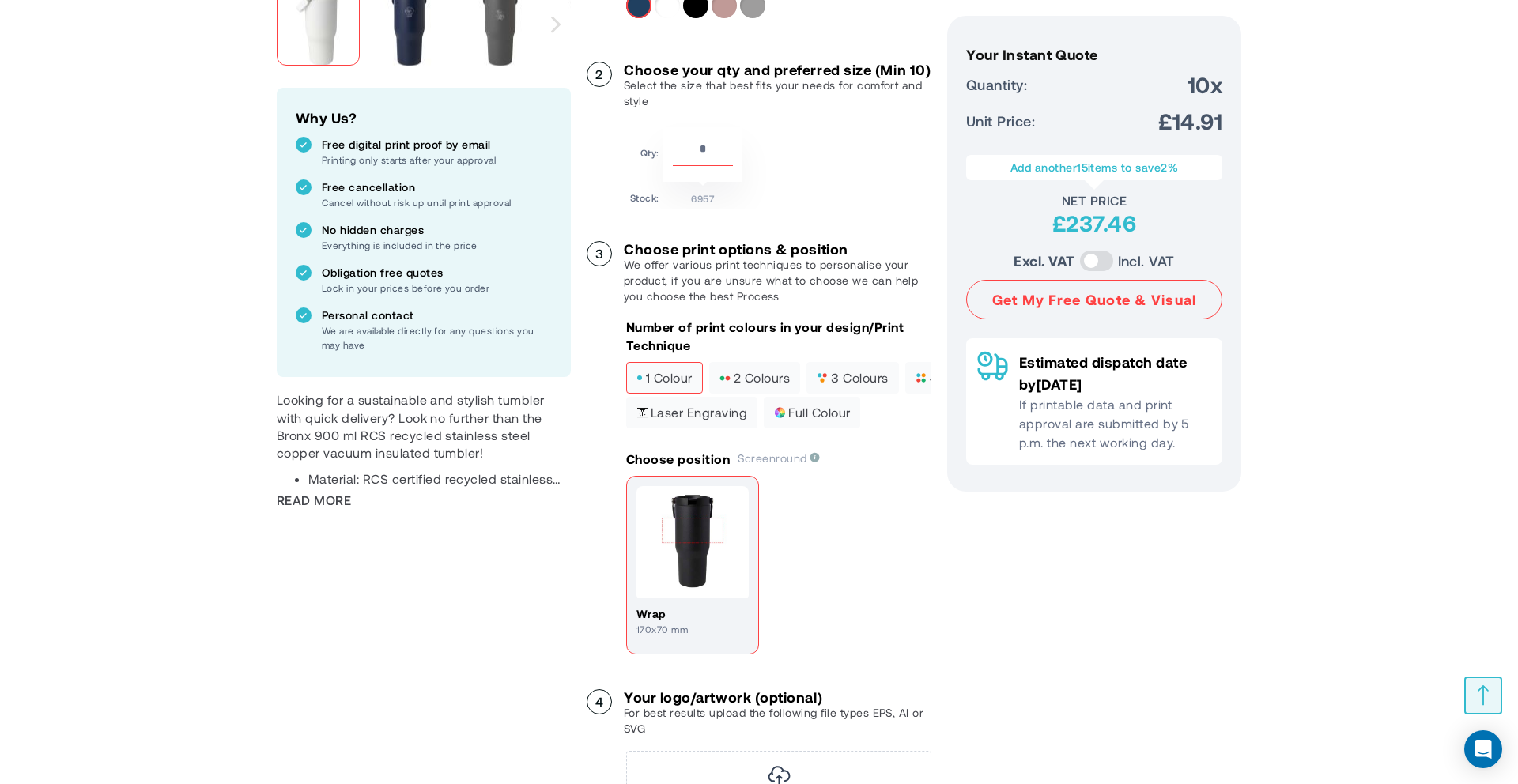
scroll to position [586, 0]
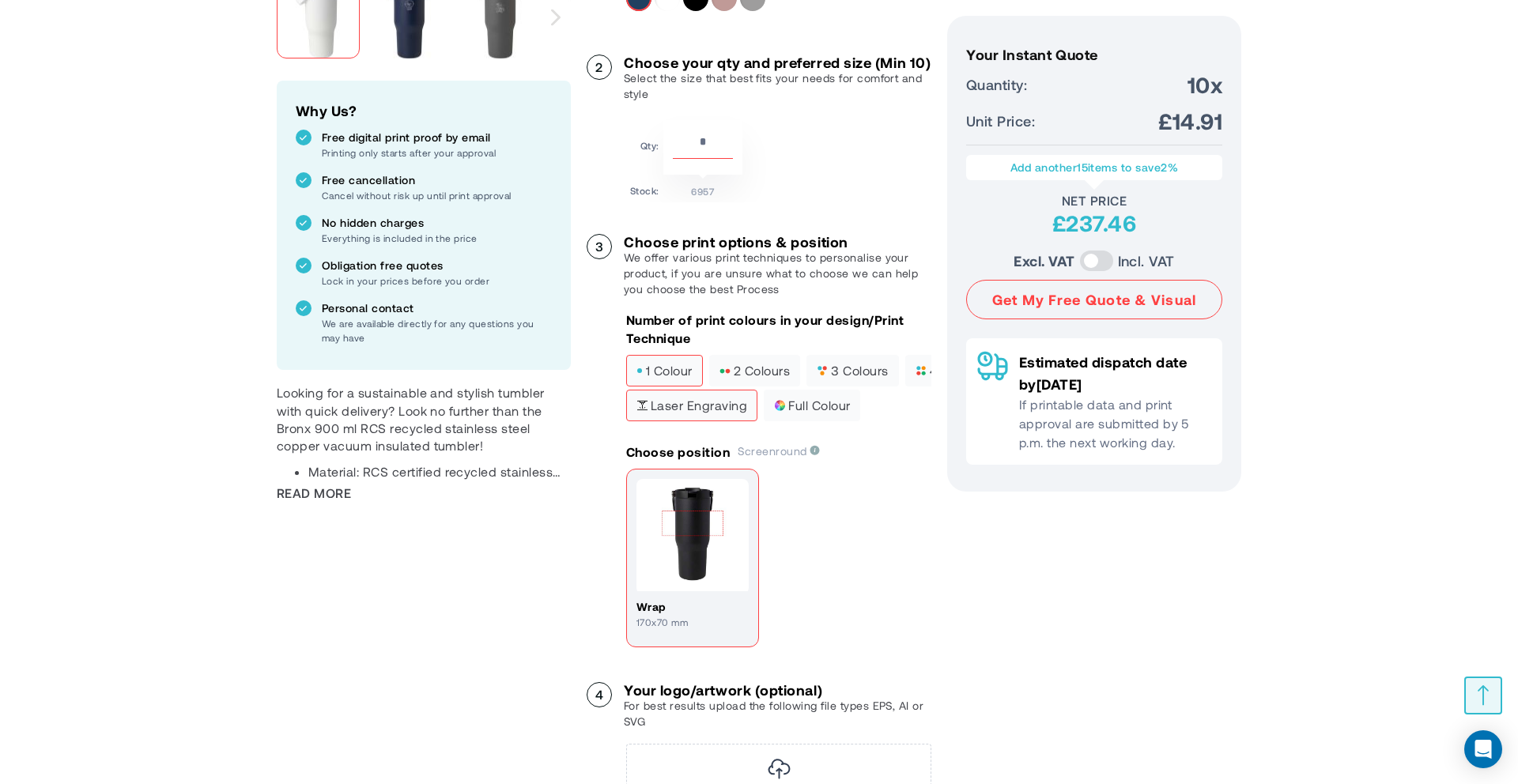
type input "*********"
click at [715, 412] on label "Laser engraving" at bounding box center [691, 405] width 132 height 32
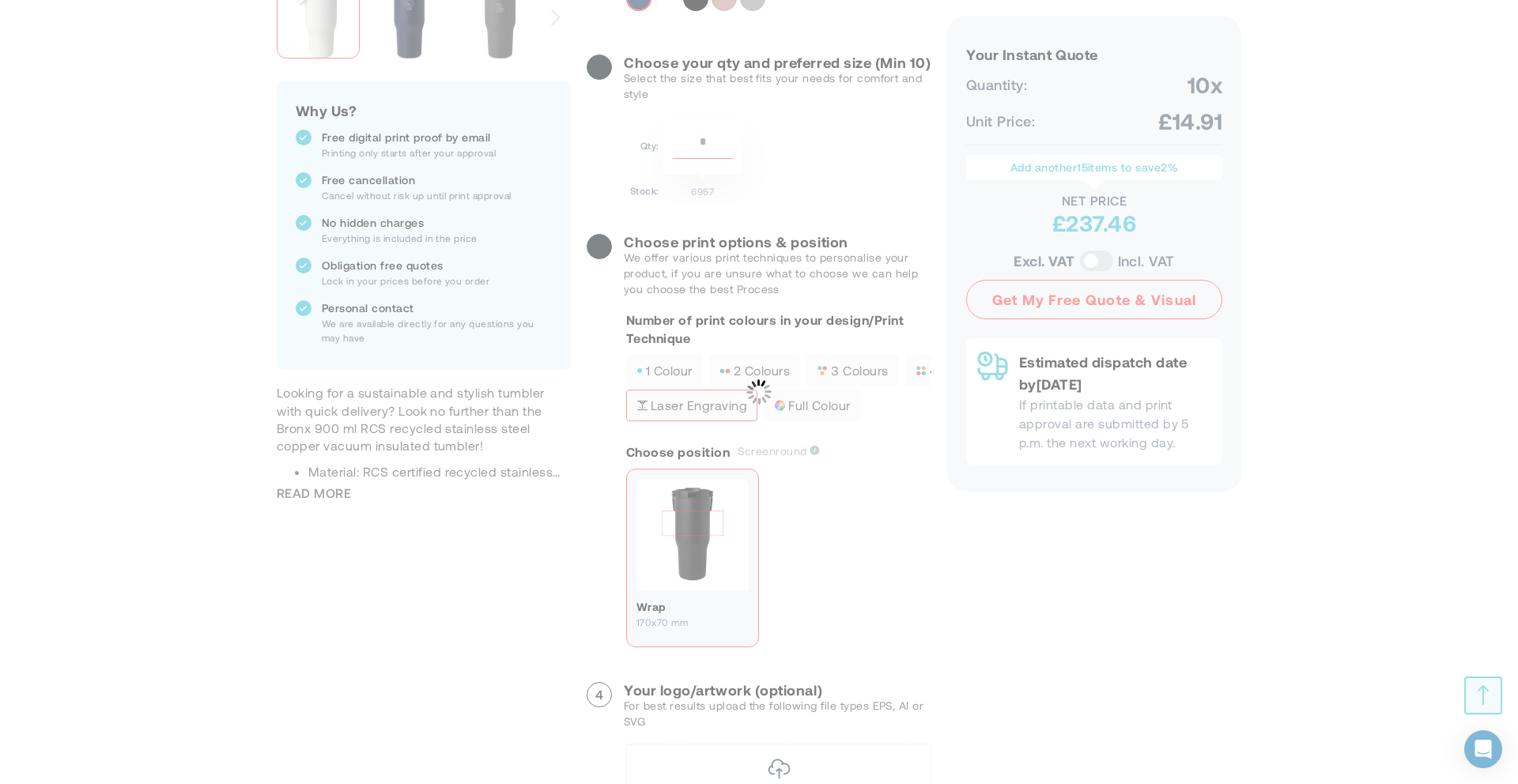
scroll to position [0, 0]
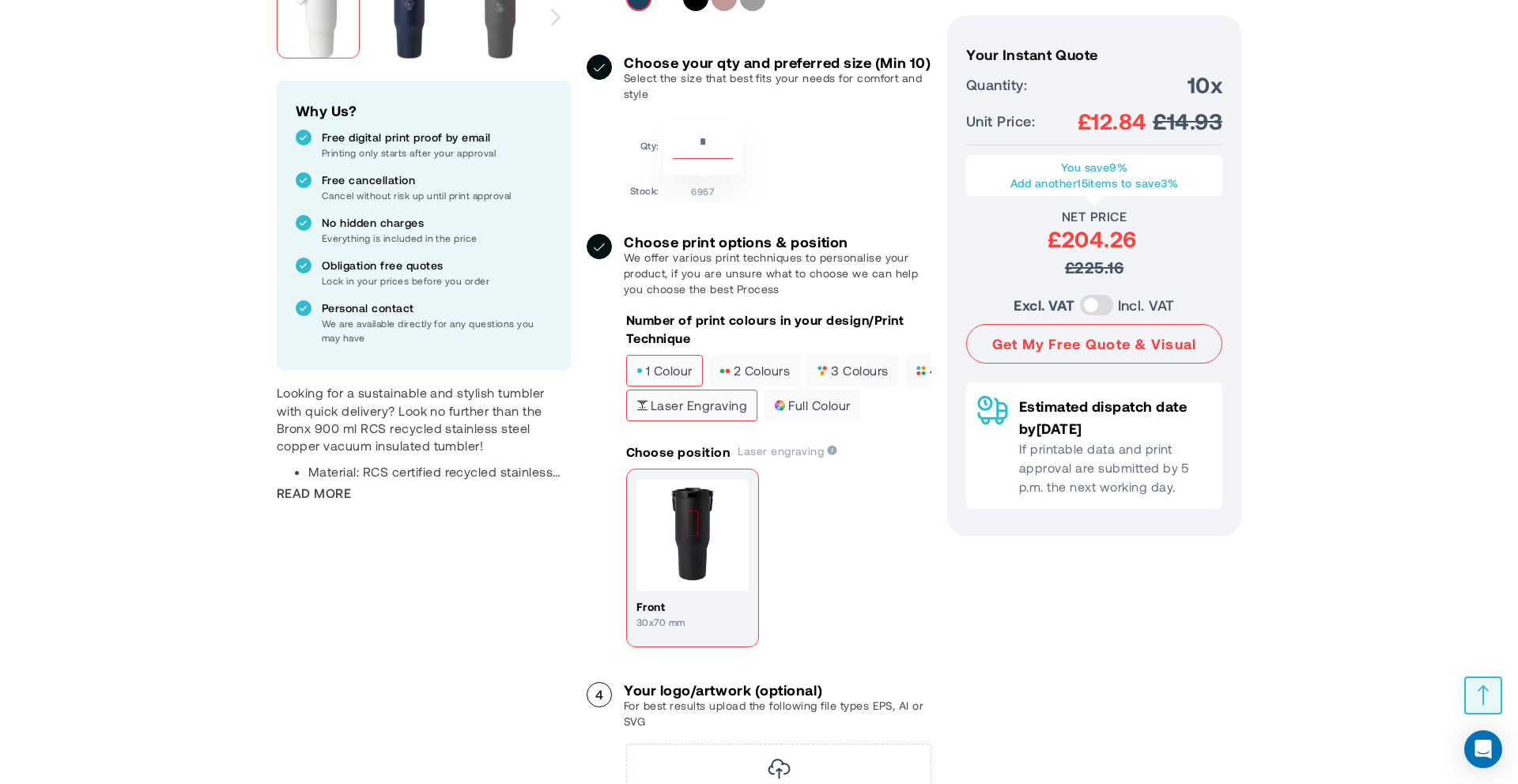
click at [674, 387] on label "1 colour" at bounding box center [664, 371] width 77 height 32
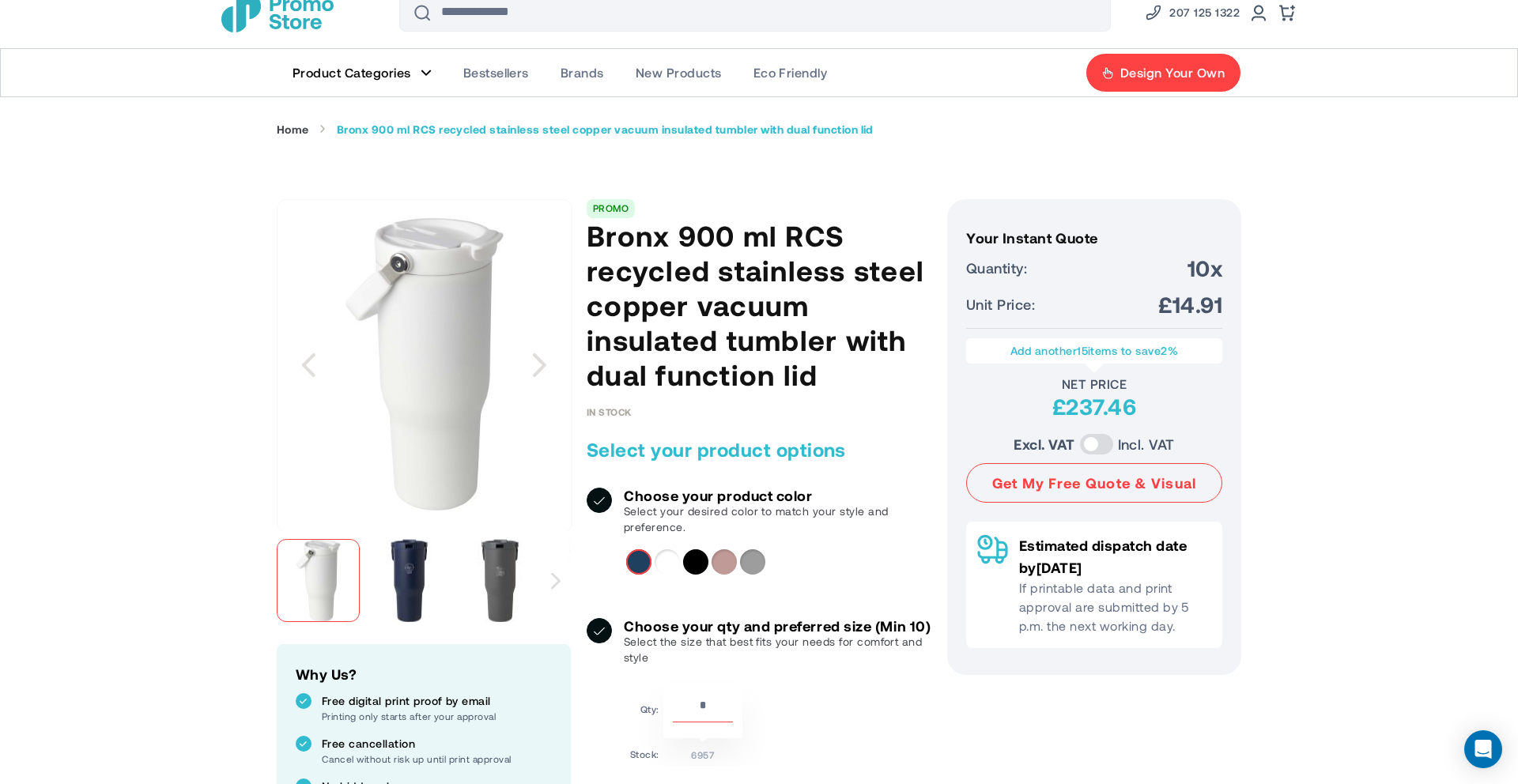
scroll to position [19, 0]
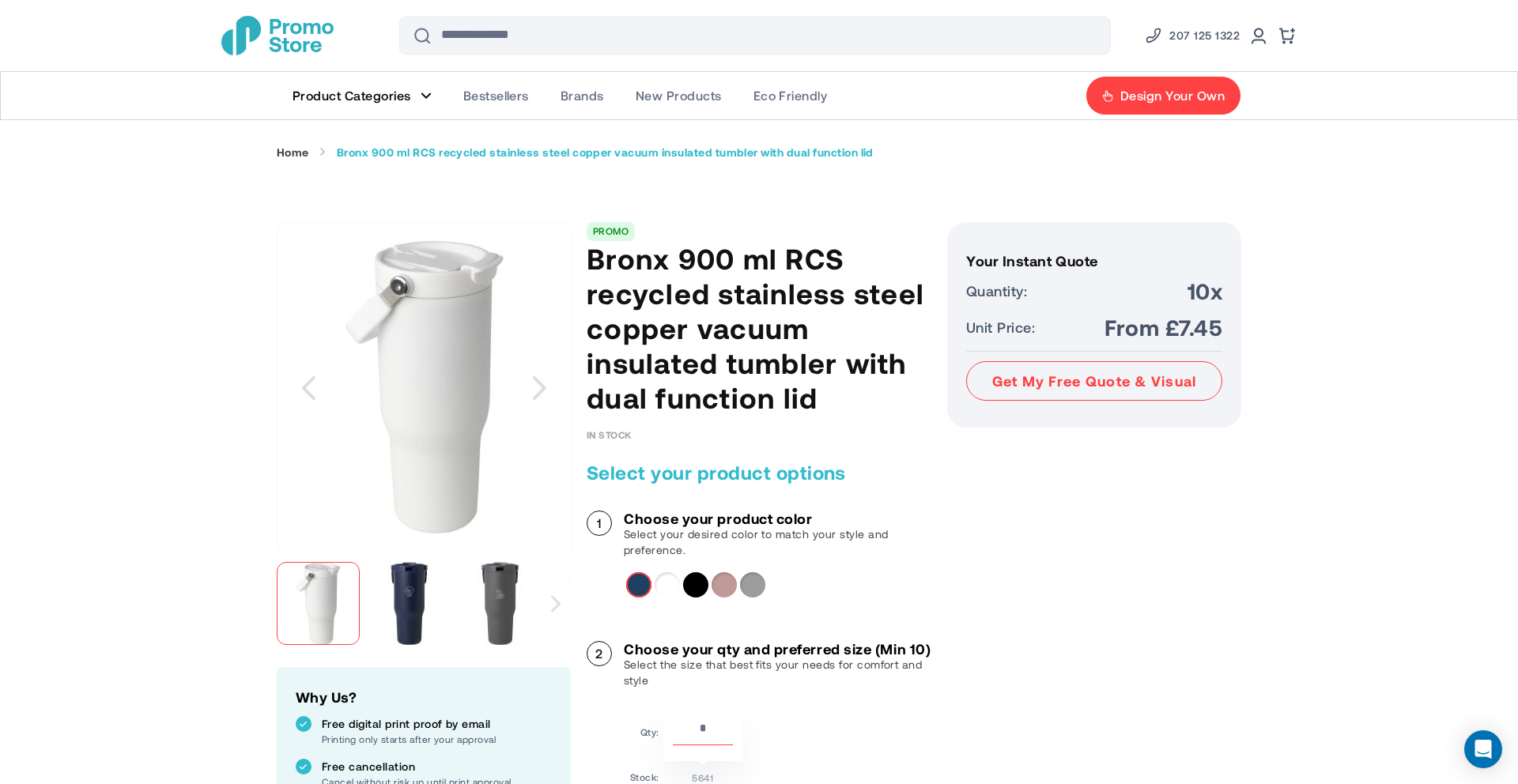
scroll to position [19, 0]
